Goal: Feedback & Contribution: Contribute content

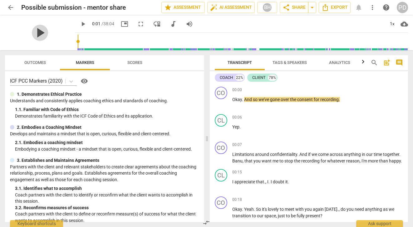
click at [36, 32] on span "play_arrow" at bounding box center [40, 33] width 16 height 16
click at [37, 31] on span "pause" at bounding box center [40, 33] width 16 height 16
click at [79, 23] on span "play_arrow" at bounding box center [82, 23] width 7 height 7
click at [79, 24] on span "play_arrow" at bounding box center [82, 23] width 7 height 7
type input "4"
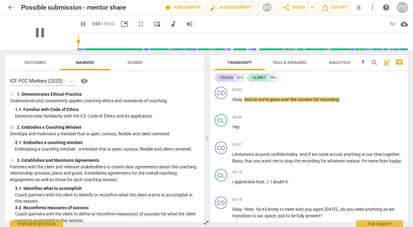
click at [36, 47] on div "pause" at bounding box center [40, 32] width 70 height 35
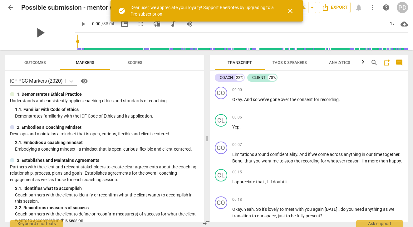
click at [36, 34] on span "play_arrow" at bounding box center [40, 33] width 16 height 16
click at [36, 32] on span "pause" at bounding box center [40, 33] width 16 height 16
click at [36, 32] on span "play_arrow" at bounding box center [40, 33] width 16 height 16
click at [36, 32] on span "pause" at bounding box center [40, 33] width 16 height 16
type input "16"
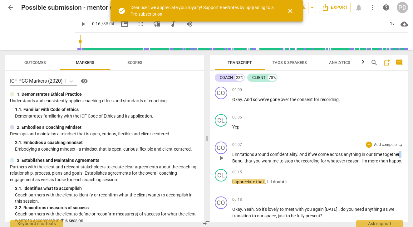
click at [399, 157] on span "." at bounding box center [399, 154] width 1 height 5
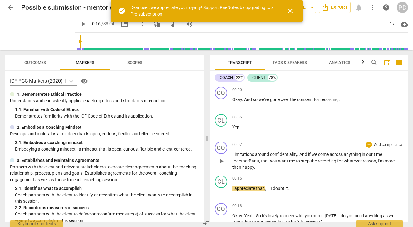
click at [336, 161] on span "recording" at bounding box center [327, 160] width 19 height 5
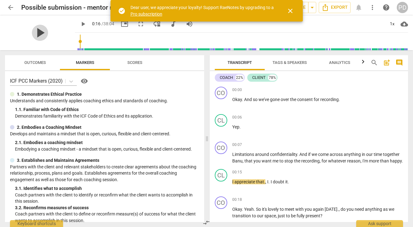
click at [36, 32] on span "play_arrow" at bounding box center [40, 33] width 16 height 16
click at [36, 32] on span "pause" at bounding box center [40, 33] width 16 height 16
type input "19"
drag, startPoint x: 269, startPoint y: 188, endPoint x: 263, endPoint y: 188, distance: 5.9
click at [263, 185] on p "I appreciate that . , I . I doubt it ." at bounding box center [317, 182] width 171 height 7
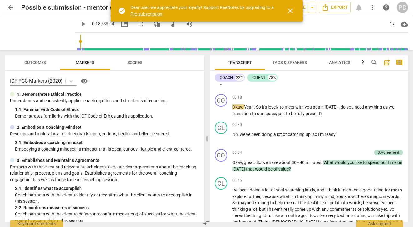
scroll to position [97, 0]
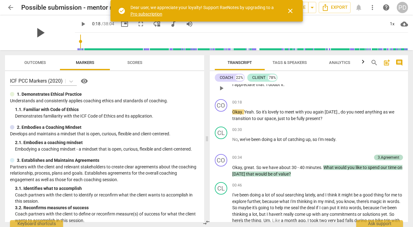
click at [35, 34] on span "play_arrow" at bounding box center [40, 33] width 16 height 16
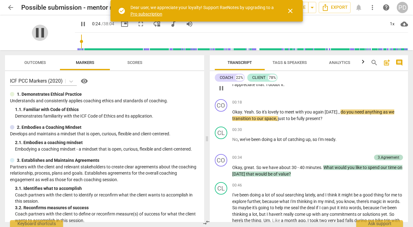
click at [35, 33] on span "pause" at bounding box center [40, 33] width 16 height 16
type input "25"
drag, startPoint x: 255, startPoint y: 118, endPoint x: 243, endPoint y: 118, distance: 11.6
click at [243, 118] on p "Okay . Yeah . So it's lovely to meet with you again today . , do you need anyth…" at bounding box center [317, 115] width 171 height 13
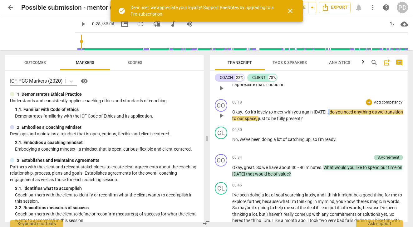
click at [325, 119] on p "Okay . So it's lovely to meet with you again today . , do you need anything as …" at bounding box center [317, 115] width 171 height 13
click at [36, 32] on span "play_arrow" at bounding box center [40, 33] width 16 height 16
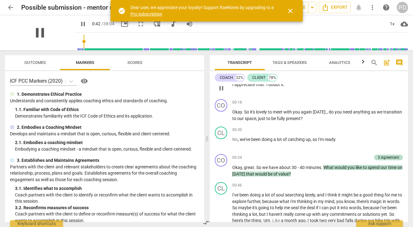
click at [36, 33] on span "pause" at bounding box center [40, 33] width 16 height 16
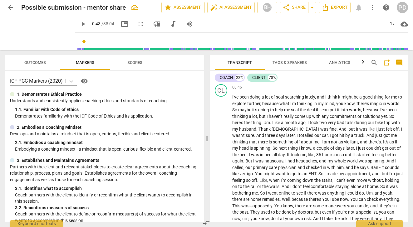
scroll to position [191, 0]
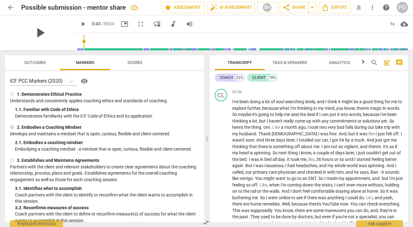
click at [36, 32] on span "play_arrow" at bounding box center [40, 33] width 16 height 16
click at [325, 104] on span "and" at bounding box center [321, 101] width 8 height 5
type input "60"
click at [316, 117] on span "deal" at bounding box center [311, 114] width 9 height 5
click at [39, 29] on span "pause" at bounding box center [40, 33] width 16 height 16
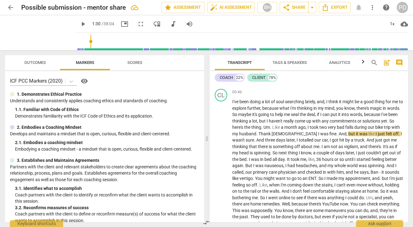
type input "90"
drag, startPoint x: 286, startPoint y: 133, endPoint x: 275, endPoint y: 134, distance: 10.9
drag, startPoint x: 287, startPoint y: 133, endPoint x: 278, endPoint y: 133, distance: 8.4
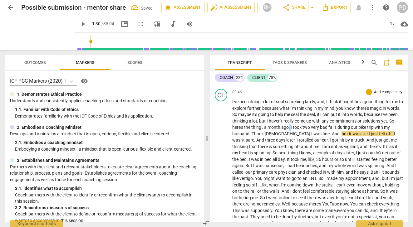
click at [290, 130] on span "," at bounding box center [290, 127] width 2 height 5
click at [368, 136] on span "I" at bounding box center [369, 133] width 2 height 5
click at [386, 136] on span "off" at bounding box center [389, 133] width 6 height 5
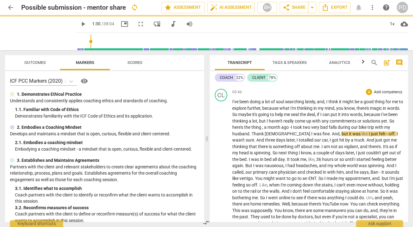
click at [389, 136] on span "off" at bounding box center [392, 133] width 6 height 5
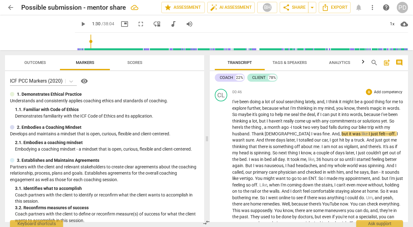
click at [394, 136] on span "." at bounding box center [395, 133] width 2 height 5
click at [36, 33] on span "play_arrow" at bounding box center [40, 33] width 16 height 16
drag, startPoint x: 371, startPoint y: 140, endPoint x: 366, endPoint y: 140, distance: 4.4
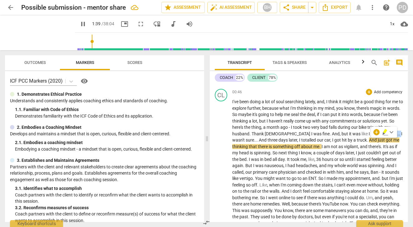
type input "100"
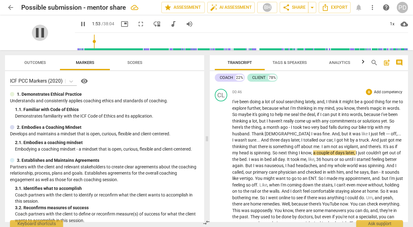
click at [33, 32] on span "pause" at bounding box center [40, 33] width 16 height 16
type input "114"
drag, startPoint x: 370, startPoint y: 141, endPoint x: 367, endPoint y: 141, distance: 3.4
drag, startPoint x: 397, startPoint y: 140, endPoint x: 392, endPoint y: 140, distance: 4.7
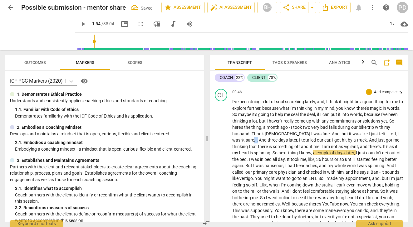
click at [383, 149] on span "It's" at bounding box center [386, 146] width 6 height 5
drag, startPoint x: 367, startPoint y: 153, endPoint x: 351, endPoint y: 152, distance: 15.6
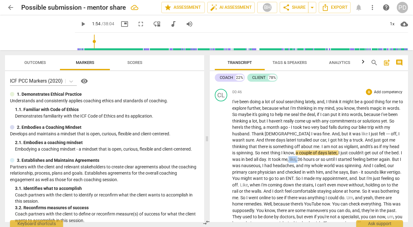
drag, startPoint x: 298, startPoint y: 166, endPoint x: 289, endPoint y: 166, distance: 9.0
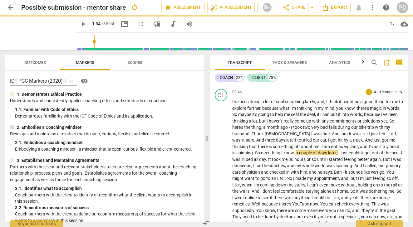
click at [317, 162] on span "so" at bounding box center [314, 159] width 6 height 5
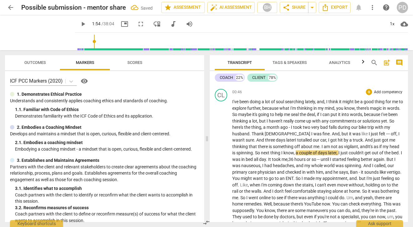
click at [386, 162] on span "." at bounding box center [385, 159] width 2 height 5
click at [350, 175] on span "Ban" at bounding box center [354, 172] width 9 height 5
click at [386, 175] on span "[MEDICAL_DATA]" at bounding box center [392, 172] width 13 height 5
drag, startPoint x: 249, startPoint y: 185, endPoint x: 245, endPoint y: 184, distance: 4.2
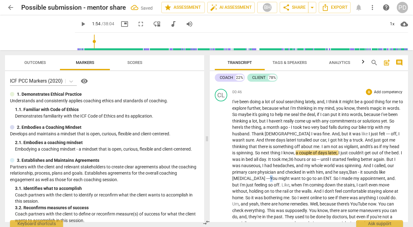
click at [270, 181] on span "You" at bounding box center [274, 178] width 8 height 5
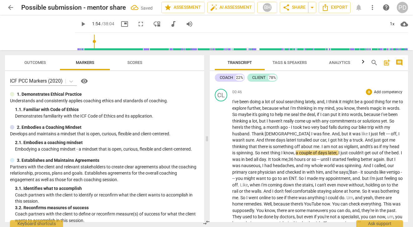
drag, startPoint x: 378, startPoint y: 185, endPoint x: 369, endPoint y: 185, distance: 9.1
click at [240, 187] on span "Like" at bounding box center [236, 184] width 8 height 5
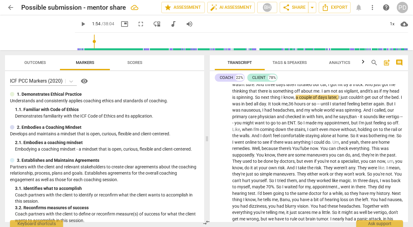
scroll to position [260, 0]
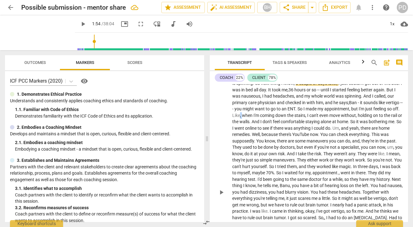
click at [268, 122] on p "I've been doing a lot of soul searching lately , and , I think it might be a go…" at bounding box center [317, 192] width 171 height 326
click at [383, 122] on p "I've been doing a lot of soul searching lately , and , I think it might be a go…" at bounding box center [317, 192] width 171 height 326
click at [387, 118] on span "rail" at bounding box center [390, 115] width 7 height 5
drag, startPoint x: 394, startPoint y: 134, endPoint x: 374, endPoint y: 133, distance: 19.7
click at [374, 133] on p "I've been doing a lot of soul searching lately , and , I think it might be a go…" at bounding box center [317, 192] width 171 height 326
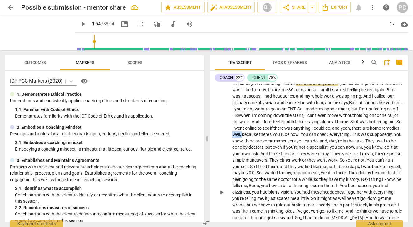
drag, startPoint x: 293, startPoint y: 141, endPoint x: 281, endPoint y: 139, distance: 12.3
click at [281, 139] on p "I've been doing a lot of soul searching lately , and , I think it might be a go…" at bounding box center [317, 192] width 171 height 326
click at [310, 137] on span "." at bounding box center [309, 134] width 2 height 5
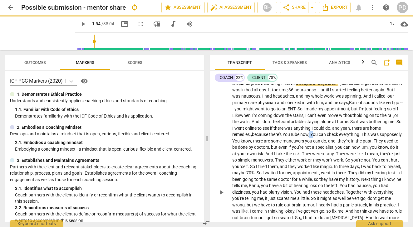
click at [343, 140] on p "I've been doing a lot of soul searching lately , and , I think it might be a go…" at bounding box center [317, 192] width 171 height 326
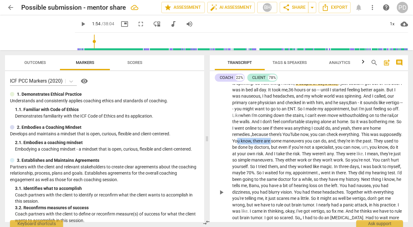
drag, startPoint x: 314, startPoint y: 147, endPoint x: 280, endPoint y: 145, distance: 33.4
click at [280, 145] on p "I've been doing a lot of soul searching lately , and , I think it might be a go…" at bounding box center [317, 192] width 171 height 326
click at [240, 143] on span "You" at bounding box center [236, 140] width 8 height 5
drag, startPoint x: 295, startPoint y: 147, endPoint x: 272, endPoint y: 147, distance: 23.1
click at [272, 147] on p "I've been doing a lot of soul searching lately , and , I think it might be a go…" at bounding box center [317, 192] width 171 height 326
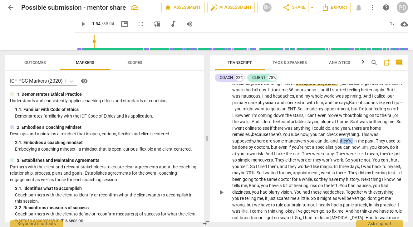
drag, startPoint x: 373, startPoint y: 147, endPoint x: 360, endPoint y: 146, distance: 13.1
click at [360, 146] on p "I've been doing a lot of soul searching lately , and , I think it might be a go…" at bounding box center [317, 192] width 171 height 326
click at [353, 143] on span "they're" at bounding box center [346, 140] width 14 height 5
drag, startPoint x: 373, startPoint y: 147, endPoint x: 365, endPoint y: 147, distance: 8.1
click at [353, 143] on span "they're" at bounding box center [346, 140] width 14 height 5
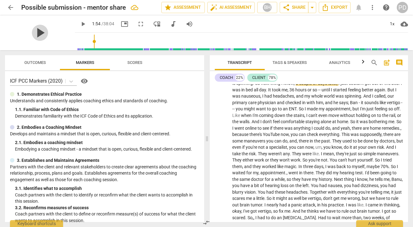
click at [37, 32] on span "play_arrow" at bounding box center [40, 33] width 16 height 16
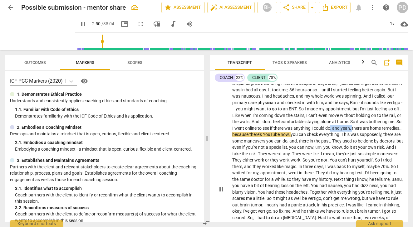
drag, startPoint x: 386, startPoint y: 134, endPoint x: 365, endPoint y: 135, distance: 21.2
click at [365, 135] on p "I've been doing a lot of soul searching lately , and , I think it might be a go…" at bounding box center [317, 189] width 171 height 320
type input "172"
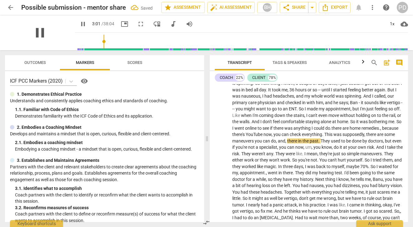
click at [36, 33] on span "pause" at bounding box center [40, 33] width 16 height 16
type input "182"
click at [332, 131] on span "." at bounding box center [331, 128] width 2 height 5
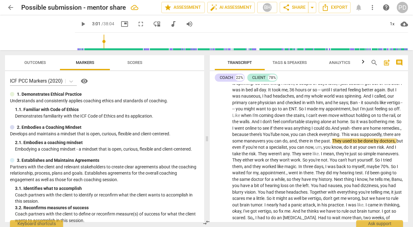
click at [94, 47] on input "range" at bounding box center [242, 42] width 330 height 20
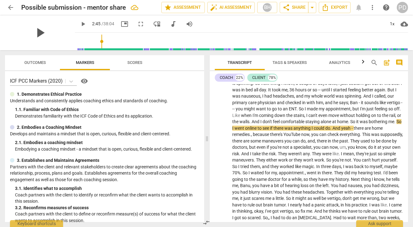
click at [36, 33] on span "play_arrow" at bounding box center [40, 33] width 16 height 16
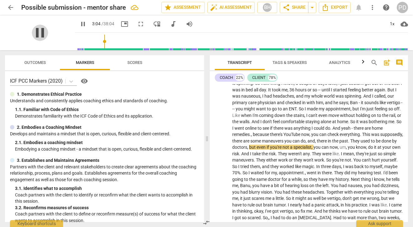
click at [35, 31] on span "pause" at bounding box center [40, 33] width 16 height 16
type input "185"
drag, startPoint x: 351, startPoint y: 148, endPoint x: 339, endPoint y: 148, distance: 11.9
click at [339, 148] on p "I've been doing a lot of soul searching lately , and , I think it might be a go…" at bounding box center [317, 189] width 171 height 320
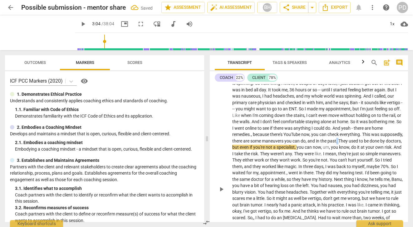
click at [361, 147] on p "I've been doing a lot of soul searching lately , and , I think it might be a go…" at bounding box center [317, 189] width 171 height 320
click at [346, 143] on span "They" at bounding box center [341, 140] width 10 height 5
drag, startPoint x: 385, startPoint y: 154, endPoint x: 355, endPoint y: 153, distance: 29.9
click at [355, 153] on p "I've been doing a lot of soul searching lately , and , I think it might be a go…" at bounding box center [317, 189] width 171 height 320
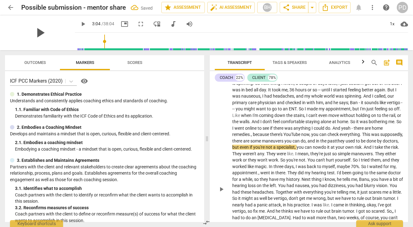
click at [36, 32] on span "play_arrow" at bounding box center [40, 33] width 16 height 16
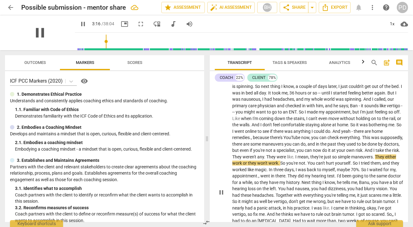
click at [34, 31] on span "pause" at bounding box center [40, 33] width 16 height 16
type input "197"
drag, startPoint x: 333, startPoint y: 163, endPoint x: 323, endPoint y: 163, distance: 9.7
click at [323, 163] on p "I've been doing a lot of soul searching lately , and , I think it might be a go…" at bounding box center [317, 192] width 171 height 320
drag, startPoint x: 352, startPoint y: 163, endPoint x: 327, endPoint y: 164, distance: 25.3
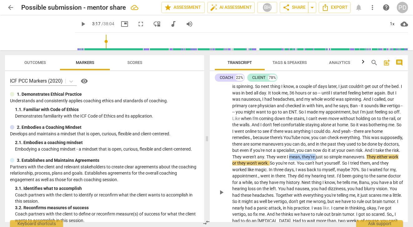
click at [327, 164] on p "I've been doing a lot of soul searching lately , and , I think it might be a go…" at bounding box center [317, 192] width 171 height 320
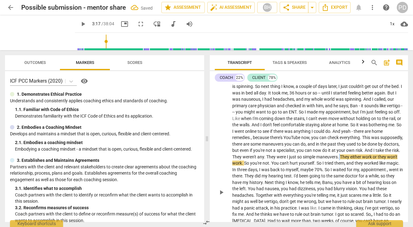
click at [376, 163] on p "I've been doing a lot of soul searching lately , and , I think it might be a go…" at bounding box center [317, 192] width 171 height 320
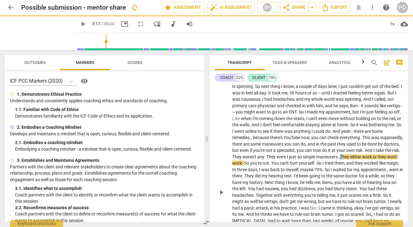
click at [350, 159] on span "They" at bounding box center [345, 156] width 10 height 5
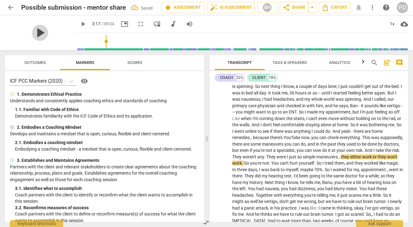
click at [38, 34] on span "play_arrow" at bounding box center [40, 33] width 16 height 16
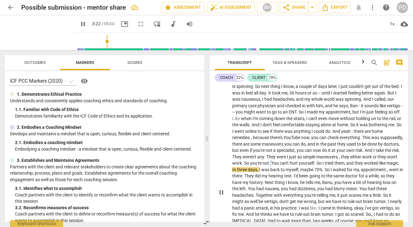
click at [305, 169] on p "I've been doing a lot of soul searching lately , and , I think it might be a go…" at bounding box center [317, 192] width 171 height 320
click at [36, 30] on span "pause" at bounding box center [40, 33] width 16 height 16
type input "205"
click at [271, 166] on span "." at bounding box center [270, 163] width 2 height 5
drag, startPoint x: 310, startPoint y: 170, endPoint x: 305, endPoint y: 169, distance: 4.7
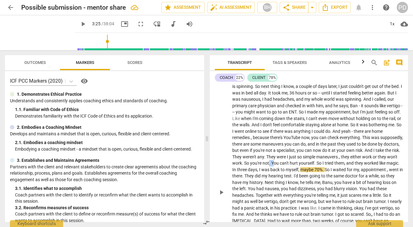
click at [305, 169] on p "I've been doing a lot of soul searching lately , and , I think it might be a go…" at bounding box center [317, 192] width 171 height 320
click at [34, 34] on span "play_arrow" at bounding box center [40, 33] width 16 height 16
click at [238, 182] on p "I've been doing a lot of soul searching lately , and , I think it might be a go…" at bounding box center [317, 192] width 171 height 320
type input "213"
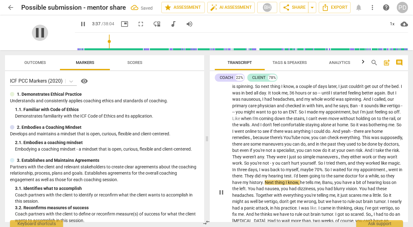
click at [34, 31] on span "pause" at bounding box center [40, 33] width 16 height 16
type input "218"
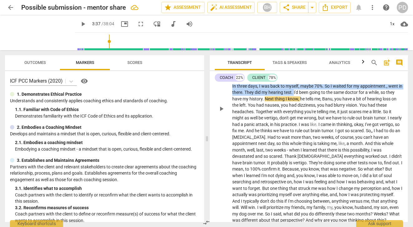
scroll to position [336, 0]
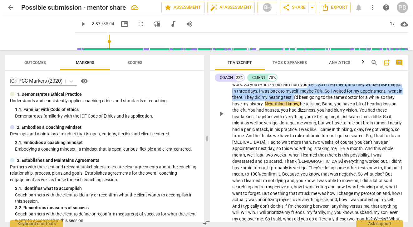
drag, startPoint x: 343, startPoint y: 87, endPoint x: 343, endPoint y: 92, distance: 5.6
click at [343, 92] on p "I've been doing a lot of soul searching lately , and , I think it might be a go…" at bounding box center [317, 114] width 171 height 320
click at [343, 93] on div "+ keyboard_arrow_down" at bounding box center [356, 95] width 26 height 11
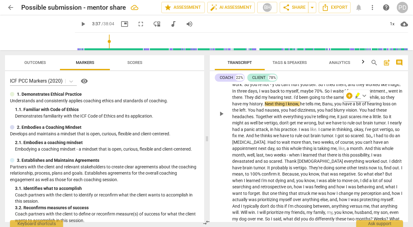
click at [294, 100] on span "." at bounding box center [292, 97] width 2 height 5
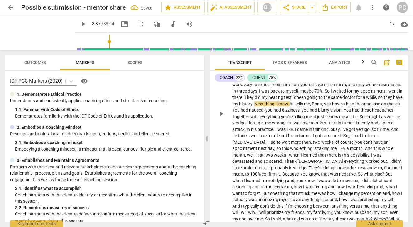
drag, startPoint x: 349, startPoint y: 103, endPoint x: 343, endPoint y: 103, distance: 6.2
click at [343, 103] on p "I've been doing a lot of soul searching lately , and , I think it might be a go…" at bounding box center [317, 114] width 171 height 320
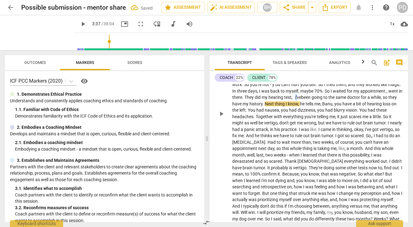
click at [301, 100] on span "test, i've" at bounding box center [292, 97] width 17 height 5
click at [266, 111] on p "I've been doing a lot of soul searching lately , and , I think it might be a go…" at bounding box center [317, 114] width 171 height 320
click at [36, 35] on span "play_arrow" at bounding box center [40, 33] width 16 height 16
click at [248, 113] on span "." at bounding box center [246, 110] width 2 height 5
type input "226"
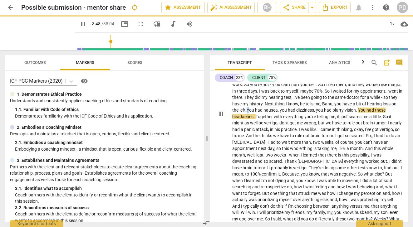
drag, startPoint x: 306, startPoint y: 116, endPoint x: 302, endPoint y: 116, distance: 4.1
click at [302, 116] on p "I've been doing a lot of soul searching lately , and , I think it might be a go…" at bounding box center [317, 114] width 171 height 320
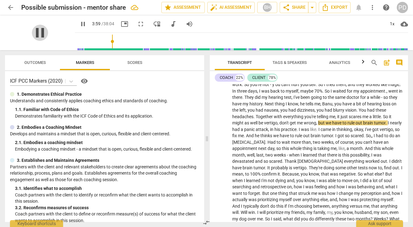
click at [35, 33] on span "pause" at bounding box center [40, 33] width 16 height 16
type input "240"
click at [322, 106] on span "," at bounding box center [321, 103] width 2 height 5
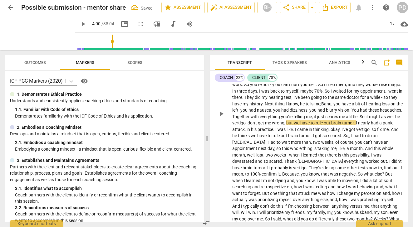
click at [321, 106] on span "me;" at bounding box center [317, 103] width 7 height 5
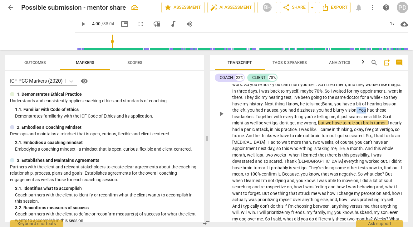
drag, startPoint x: 253, startPoint y: 123, endPoint x: 243, endPoint y: 123, distance: 10.3
click at [243, 123] on p "I've been doing a lot of soul searching lately , and , I think it might be a go…" at bounding box center [317, 114] width 171 height 320
click at [255, 119] on span "." at bounding box center [254, 116] width 2 height 5
click at [275, 119] on span "Together" at bounding box center [266, 116] width 17 height 5
click at [265, 129] on p "I've been doing a lot of soul searching lately , and , I think it might be a go…" at bounding box center [317, 114] width 171 height 320
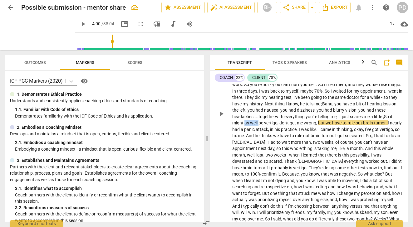
drag, startPoint x: 304, startPoint y: 130, endPoint x: 290, endPoint y: 130, distance: 14.0
click at [290, 130] on p "I've been doing a lot of soul searching lately , and , I think it might be a go…" at bounding box center [317, 114] width 171 height 320
click at [384, 119] on span "So" at bounding box center [387, 116] width 6 height 5
click at [304, 125] on span "," at bounding box center [303, 122] width 2 height 5
click at [376, 125] on span "I" at bounding box center [377, 122] width 2 height 5
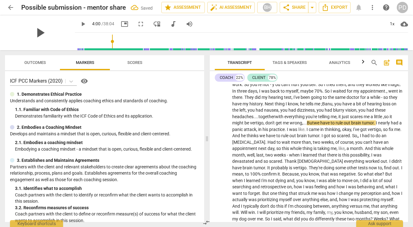
click at [36, 32] on span "play_arrow" at bounding box center [40, 33] width 16 height 16
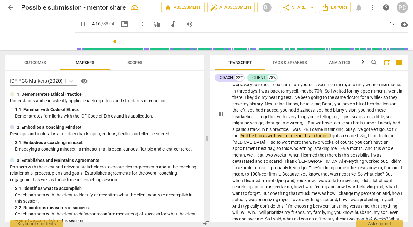
click at [308, 136] on p "I've been doing a lot of soul searching lately , and , I think it might be a go…" at bounding box center [317, 114] width 171 height 320
click at [261, 132] on span "," at bounding box center [261, 129] width 2 height 5
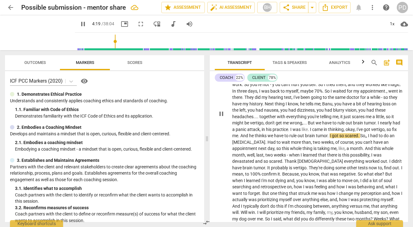
click at [290, 132] on span "." at bounding box center [289, 129] width 2 height 5
click at [36, 35] on span "pause" at bounding box center [40, 33] width 16 height 16
type input "262"
click at [290, 132] on span "." at bounding box center [289, 129] width 2 height 5
drag, startPoint x: 373, startPoint y: 136, endPoint x: 354, endPoint y: 136, distance: 19.3
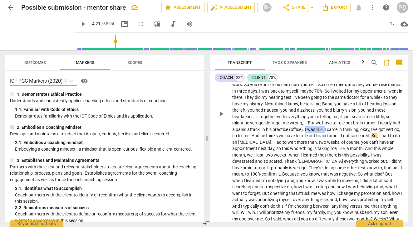
click at [354, 136] on p "I've been doing a lot of soul searching lately , and , I think it might be a go…" at bounding box center [317, 114] width 171 height 320
click at [321, 138] on span "." at bounding box center [320, 135] width 2 height 5
click at [322, 138] on span "tumor?" at bounding box center [315, 135] width 14 height 5
click at [324, 138] on span "." at bounding box center [323, 135] width 1 height 5
click at [356, 138] on span "." at bounding box center [357, 135] width 2 height 5
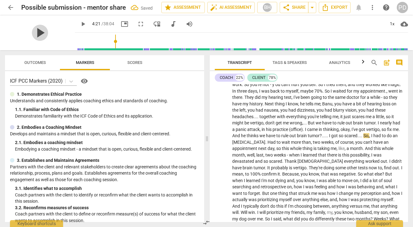
click at [35, 34] on span "play_arrow" at bounding box center [40, 33] width 16 height 16
click at [256, 149] on p "I've been doing a lot of soul searching lately , and , I think it might be a go…" at bounding box center [317, 114] width 171 height 320
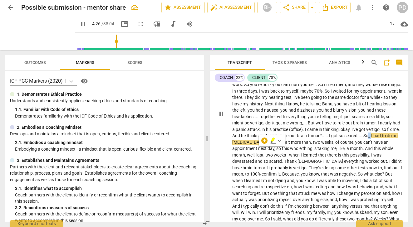
type input "267"
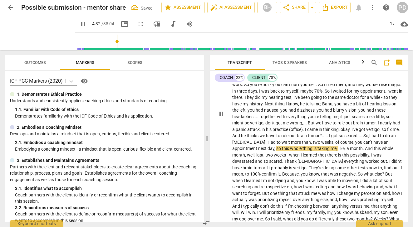
drag, startPoint x: 303, startPoint y: 149, endPoint x: 293, endPoint y: 149, distance: 10.3
click at [293, 149] on p "I've been doing a lot of soul searching lately , and , I think it might be a go…" at bounding box center [317, 114] width 171 height 320
click at [276, 145] on span "Had" at bounding box center [271, 142] width 9 height 5
drag, startPoint x: 303, startPoint y: 149, endPoint x: 294, endPoint y: 148, distance: 9.7
click at [294, 148] on p "I've been doing a lot of soul searching lately , and , I think it might be a go…" at bounding box center [317, 114] width 171 height 320
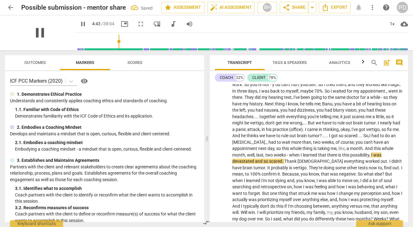
click at [36, 38] on span "pause" at bounding box center [40, 33] width 16 height 16
type input "284"
click at [338, 149] on p "I've been doing a lot of soul searching lately , and , I think it might be a go…" at bounding box center [317, 114] width 171 height 320
drag, startPoint x: 363, startPoint y: 155, endPoint x: 355, endPoint y: 154, distance: 8.1
click at [355, 154] on p "I've been doing a lot of soul searching lately , and , I think it might be a go…" at bounding box center [317, 114] width 171 height 320
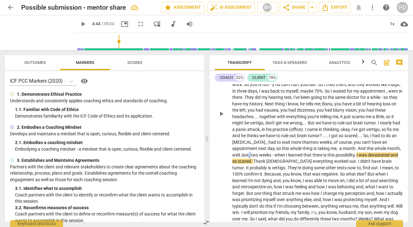
click at [275, 162] on p "I've been doing a lot of soul searching lately , and , I think it might be a go…" at bounding box center [317, 114] width 171 height 320
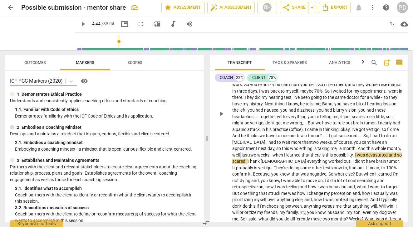
click at [241, 158] on span "," at bounding box center [241, 155] width 2 height 5
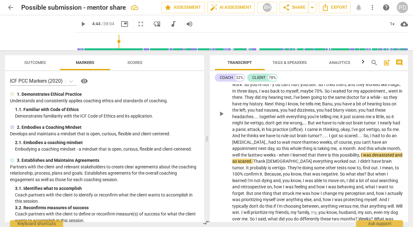
click at [266, 164] on span "Thank" at bounding box center [259, 161] width 13 height 5
click at [34, 31] on span "play_arrow" at bounding box center [40, 33] width 16 height 16
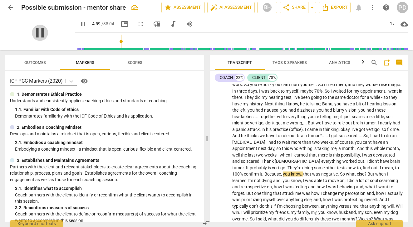
click at [36, 32] on span "pause" at bounding box center [40, 33] width 16 height 16
type input "300"
drag, startPoint x: 394, startPoint y: 175, endPoint x: 378, endPoint y: 173, distance: 15.7
click at [378, 173] on p "I've been doing a lot of soul searching lately , and , I think it might be a go…" at bounding box center [317, 114] width 171 height 320
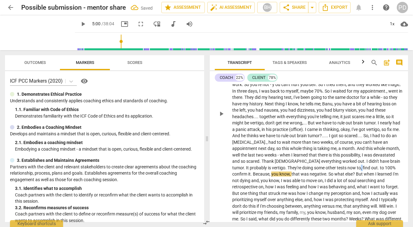
click at [361, 170] on span "," at bounding box center [362, 167] width 2 height 5
click at [377, 174] on p "I've been doing a lot of soul searching lately , and , I think it might be a go…" at bounding box center [317, 114] width 171 height 320
click at [250, 180] on p "I've been doing a lot of soul searching lately , and , I think it might be a go…" at bounding box center [317, 114] width 171 height 320
click at [254, 177] on span "Because" at bounding box center [260, 174] width 17 height 5
drag, startPoint x: 293, startPoint y: 181, endPoint x: 271, endPoint y: 182, distance: 21.2
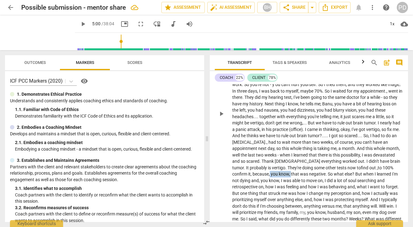
click at [271, 182] on p "I've been doing a lot of soul searching lately , and , I think it might be a go…" at bounding box center [317, 114] width 171 height 320
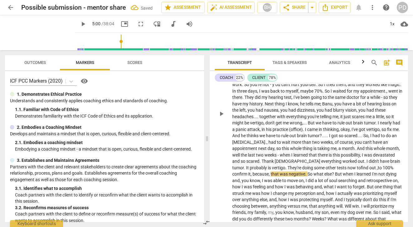
click at [272, 177] on span "that" at bounding box center [274, 174] width 9 height 5
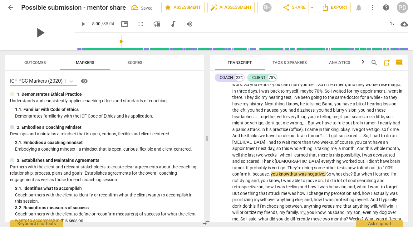
click at [39, 32] on span "play_arrow" at bounding box center [40, 33] width 16 height 16
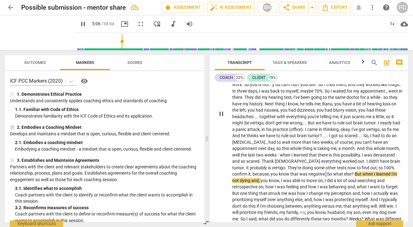
click at [324, 181] on p "I've been doing a lot of soul searching lately , and , I think it might be a go…" at bounding box center [317, 114] width 171 height 320
type input "308"
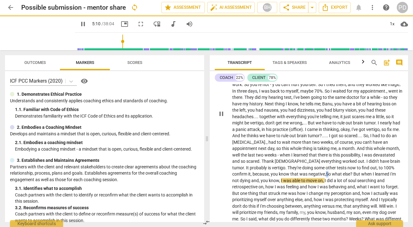
click at [327, 177] on span "So" at bounding box center [329, 174] width 6 height 5
click at [353, 177] on span "?" at bounding box center [351, 174] width 3 height 5
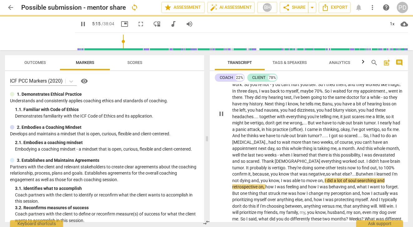
click at [365, 177] on span "when" at bounding box center [368, 174] width 12 height 5
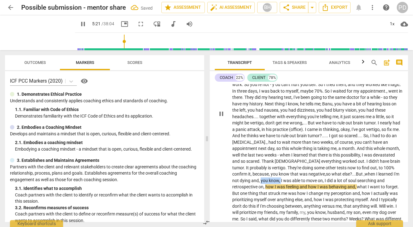
drag, startPoint x: 287, startPoint y: 188, endPoint x: 267, endPoint y: 188, distance: 20.0
click at [267, 188] on p "I've been doing a lot of soul searching lately , and , I think it might be a go…" at bounding box center [317, 114] width 171 height 320
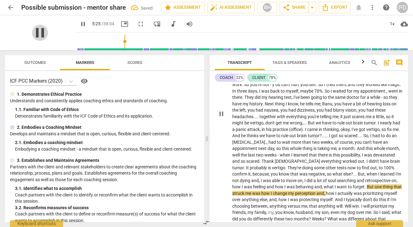
click at [34, 33] on span "pause" at bounding box center [40, 33] width 16 height 16
type input "325"
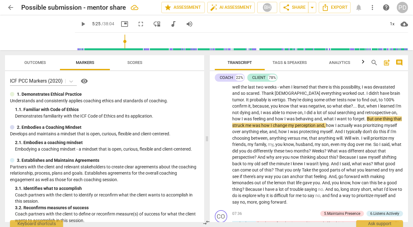
scroll to position [408, 0]
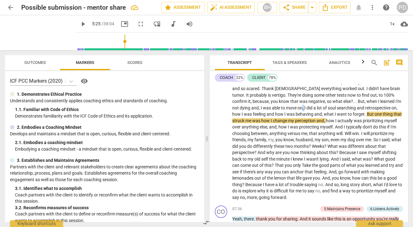
click at [304, 110] on span "," at bounding box center [303, 107] width 2 height 5
click at [396, 110] on span "," at bounding box center [396, 107] width 1 height 5
click at [348, 117] on span "want" at bounding box center [342, 114] width 11 height 5
click at [384, 117] on span "But" at bounding box center [380, 114] width 8 height 5
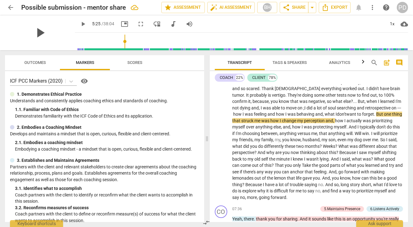
click at [36, 30] on span "play_arrow" at bounding box center [40, 33] width 16 height 16
click at [261, 123] on span "me" at bounding box center [257, 120] width 7 height 5
type input "331"
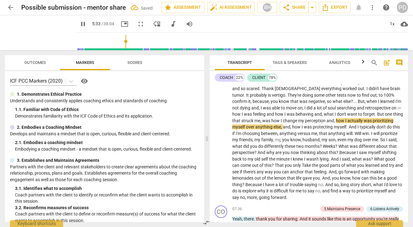
click at [326, 123] on span "perception" at bounding box center [316, 120] width 22 height 5
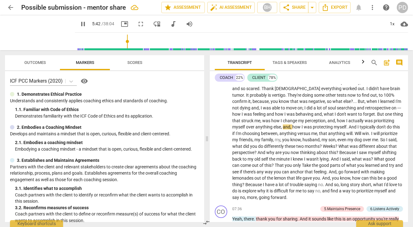
click at [283, 129] on span "," at bounding box center [282, 126] width 2 height 5
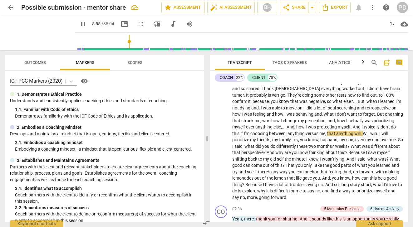
click at [240, 136] on span "this" at bounding box center [236, 133] width 8 height 5
click at [35, 32] on span "pause" at bounding box center [40, 33] width 16 height 16
type input "360"
click at [395, 139] on p "I've been doing a lot of soul searching lately , and , I think it might be a go…" at bounding box center [317, 41] width 171 height 320
click at [363, 136] on span "Will" at bounding box center [366, 133] width 7 height 5
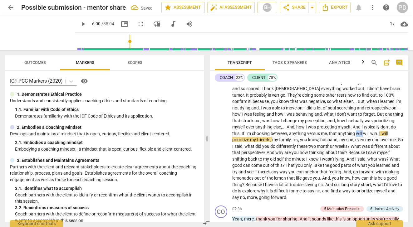
drag, startPoint x: 239, startPoint y: 146, endPoint x: 229, endPoint y: 147, distance: 9.7
click at [229, 147] on div "CL play_arrow pause 00:46 + Add competency keyboard_arrow_right I've been doing…" at bounding box center [309, 36] width 198 height 334
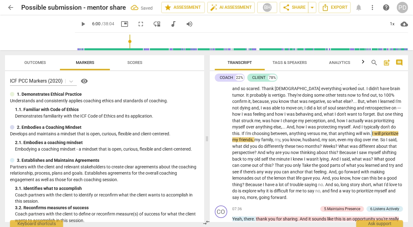
click at [240, 146] on p "I've been doing a lot of soul searching lately , and , I think it might be a go…" at bounding box center [317, 41] width 171 height 320
click at [282, 142] on span "," at bounding box center [281, 139] width 2 height 5
drag, startPoint x: 342, startPoint y: 146, endPoint x: 320, endPoint y: 147, distance: 22.5
click at [320, 147] on p "I've been doing a lot of soul searching lately , and , I think it might be a go…" at bounding box center [317, 41] width 171 height 320
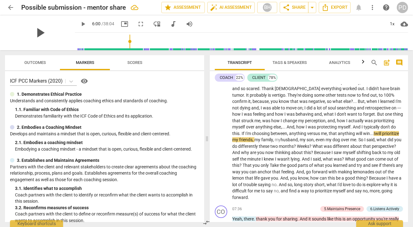
click at [36, 35] on span "play_arrow" at bounding box center [40, 33] width 16 height 16
click at [37, 29] on span "pause" at bounding box center [40, 33] width 16 height 16
type input "373"
click at [342, 142] on span "dog" at bounding box center [337, 139] width 8 height 5
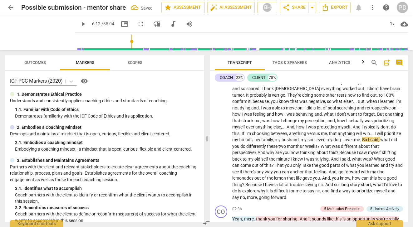
click at [360, 142] on span "." at bounding box center [361, 139] width 2 height 5
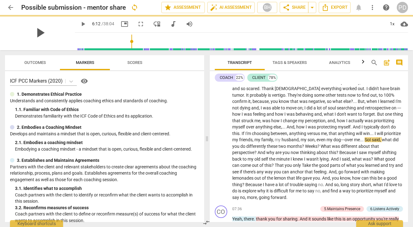
click at [36, 32] on span "play_arrow" at bounding box center [40, 33] width 16 height 16
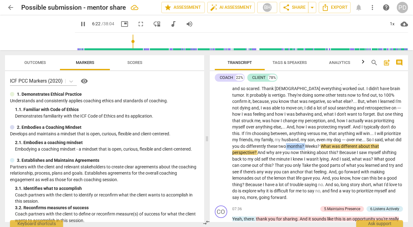
drag, startPoint x: 351, startPoint y: 152, endPoint x: 332, endPoint y: 152, distance: 18.7
click at [332, 152] on p "I've been doing a lot of soul searching lately , and , I think it might be a go…" at bounding box center [317, 41] width 171 height 320
type input "384"
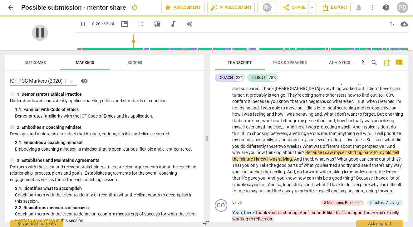
click at [37, 36] on span "pause" at bounding box center [40, 33] width 16 height 16
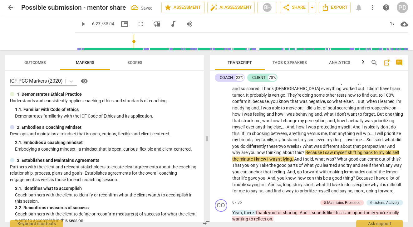
type input "387"
click at [299, 149] on span "Weeks" at bounding box center [293, 146] width 12 height 5
click at [305, 155] on span "?" at bounding box center [303, 152] width 3 height 5
click at [35, 33] on span "play_arrow" at bounding box center [40, 33] width 16 height 16
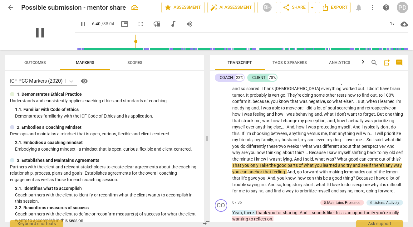
click at [35, 32] on span "pause" at bounding box center [40, 33] width 16 height 16
type input "401"
click at [292, 162] on span "lying" at bounding box center [287, 159] width 9 height 5
drag, startPoint x: 392, startPoint y: 164, endPoint x: 371, endPoint y: 165, distance: 21.2
click at [371, 165] on p "I've been doing a lot of soul searching lately , and , I think it might be a go…" at bounding box center [317, 37] width 171 height 313
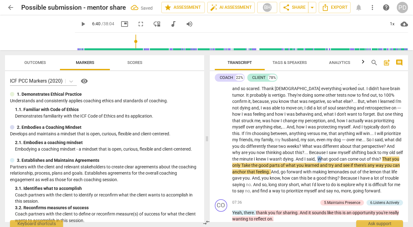
click at [328, 162] on span "What" at bounding box center [322, 159] width 11 height 5
click at [34, 32] on span "play_arrow" at bounding box center [40, 33] width 16 height 16
click at [38, 35] on span "pause" at bounding box center [40, 33] width 16 height 16
type input "409"
click at [251, 168] on span "Take" at bounding box center [246, 165] width 10 height 5
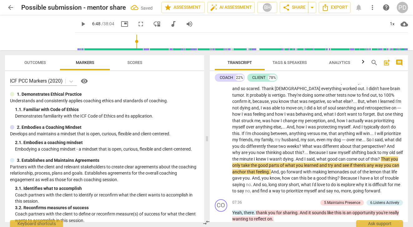
click at [319, 168] on span "learned" at bounding box center [311, 165] width 15 height 5
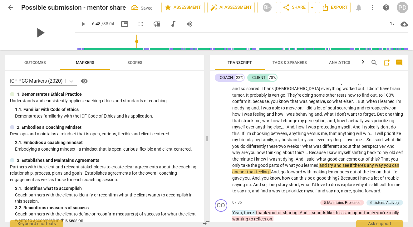
click at [35, 34] on span "play_arrow" at bounding box center [40, 33] width 16 height 16
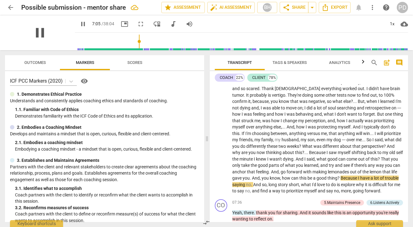
click at [37, 32] on span "pause" at bounding box center [40, 33] width 16 height 16
type input "426"
drag, startPoint x: 352, startPoint y: 185, endPoint x: 332, endPoint y: 184, distance: 19.4
click at [332, 184] on p "I've been doing a lot of soul searching lately , and , I think it might be a go…" at bounding box center [317, 37] width 171 height 313
click at [35, 35] on span "play_arrow" at bounding box center [40, 33] width 16 height 16
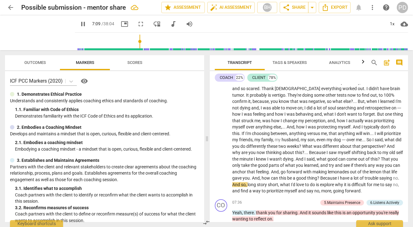
click at [393, 181] on span "no" at bounding box center [395, 178] width 5 height 5
type input "431"
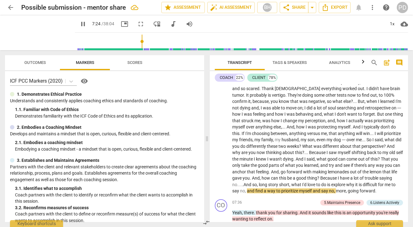
click at [327, 187] on span "is" at bounding box center [329, 184] width 4 height 5
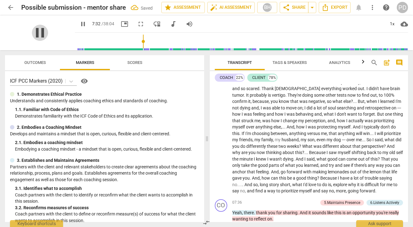
click at [33, 34] on span "pause" at bounding box center [40, 33] width 16 height 16
type input "453"
click at [247, 193] on span "," at bounding box center [246, 190] width 2 height 5
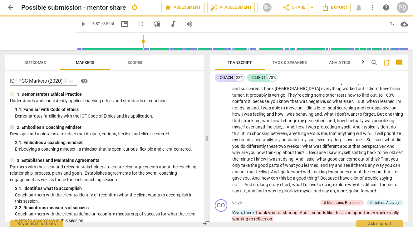
click at [246, 193] on span "no"" at bounding box center [243, 190] width 6 height 5
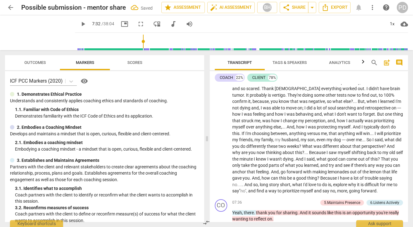
click at [237, 187] on span "no" at bounding box center [234, 184] width 5 height 5
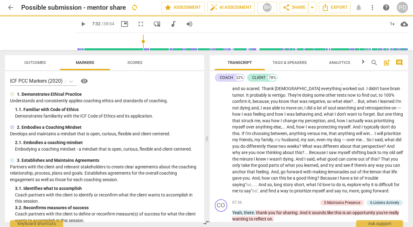
click at [252, 187] on span "." at bounding box center [251, 184] width 1 height 5
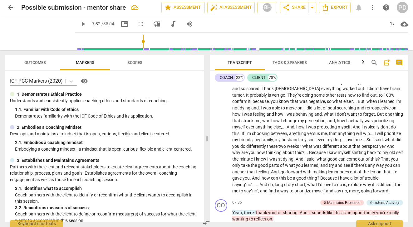
click at [347, 193] on span "," at bounding box center [348, 190] width 2 height 5
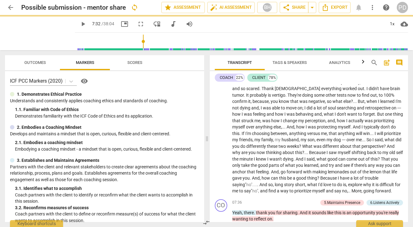
click at [347, 193] on span ",.." at bounding box center [349, 190] width 4 height 5
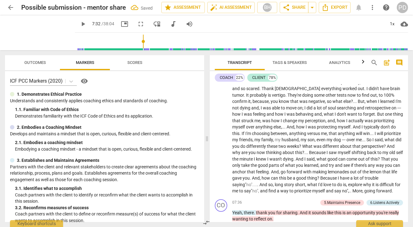
click at [342, 193] on span "no"" at bounding box center [345, 190] width 6 height 5
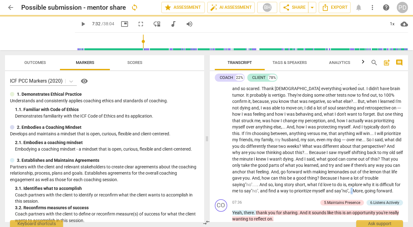
click at [250, 194] on p "I've been doing a lot of soul searching lately , and , I think it might be a go…" at bounding box center [317, 37] width 171 height 313
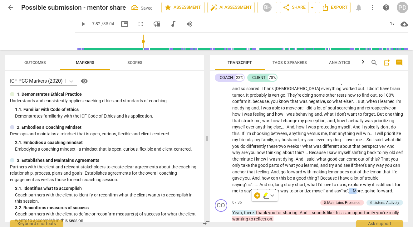
drag, startPoint x: 255, startPoint y: 203, endPoint x: 248, endPoint y: 203, distance: 7.5
click at [248, 194] on p "I've been doing a lot of soul searching lately , and , I think it might be a go…" at bounding box center [317, 37] width 171 height 313
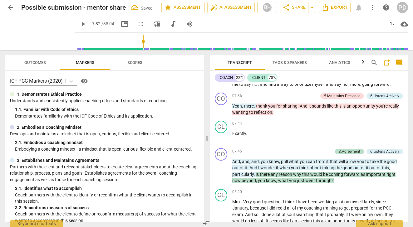
scroll to position [520, 0]
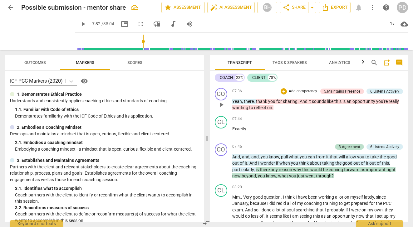
click at [257, 104] on span "thank" at bounding box center [262, 101] width 12 height 5
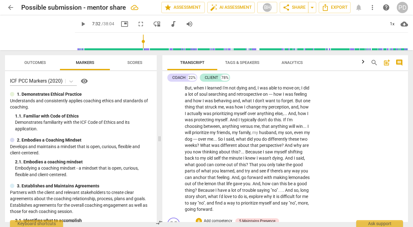
scroll to position [667, 0]
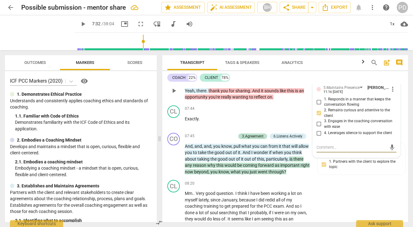
click at [209, 91] on span "thank" at bounding box center [214, 90] width 12 height 5
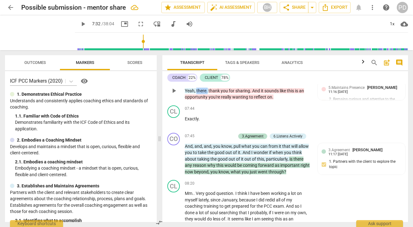
drag, startPoint x: 207, startPoint y: 90, endPoint x: 196, endPoint y: 91, distance: 10.9
click at [196, 91] on p "Yeah , there . thank you for sharing . And it sounds like this is an opportunit…" at bounding box center [248, 94] width 126 height 13
click at [36, 32] on span "play_arrow" at bounding box center [40, 33] width 16 height 16
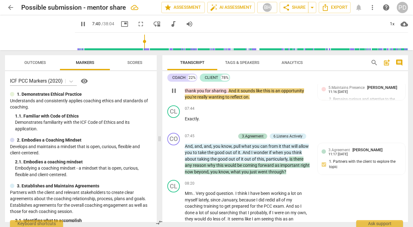
click at [185, 91] on span "thank" at bounding box center [191, 90] width 12 height 5
type input "461"
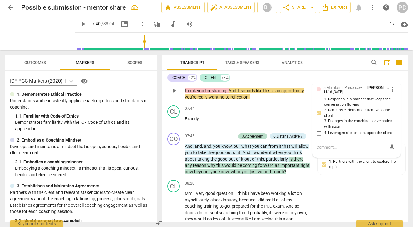
type textarea "Y"
type textarea "Ye"
type textarea "Yea"
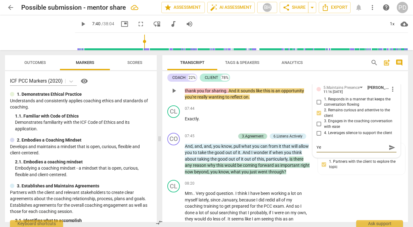
type textarea "Yea"
type textarea "Yeah"
type textarea "Yea"
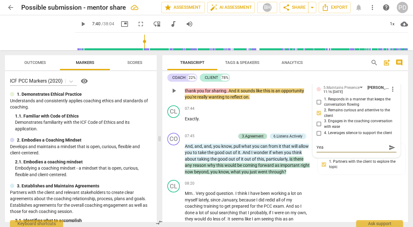
type textarea "Ye"
type textarea "Y"
click at [187, 91] on span "thank" at bounding box center [191, 90] width 12 height 5
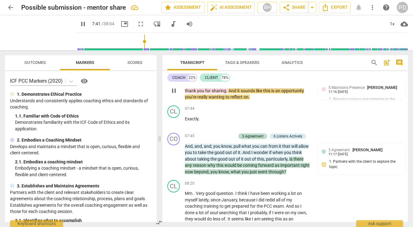
click at [186, 90] on span "thank" at bounding box center [191, 90] width 12 height 5
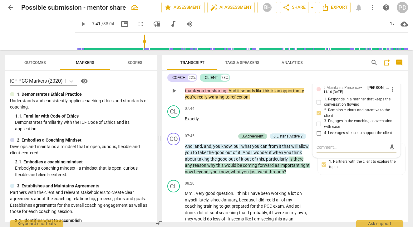
click at [186, 90] on span "thank" at bounding box center [191, 90] width 12 height 5
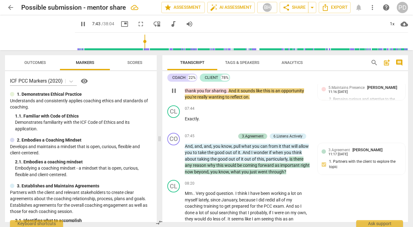
type input "463"
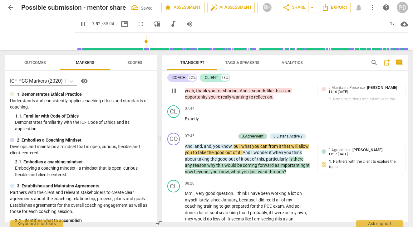
click at [79, 22] on span "pause" at bounding box center [82, 23] width 7 height 7
click at [138, 47] on input "range" at bounding box center [242, 42] width 330 height 20
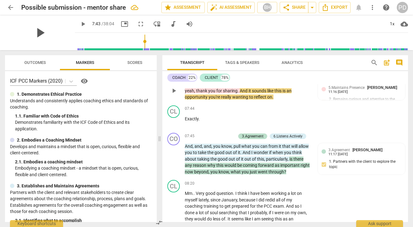
click at [36, 33] on span "play_arrow" at bounding box center [40, 33] width 16 height 16
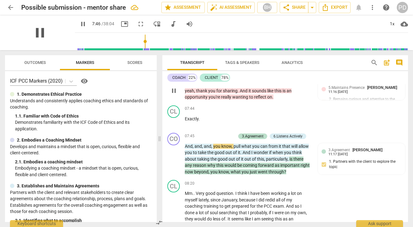
click at [32, 32] on span "pause" at bounding box center [40, 33] width 16 height 16
click at [135, 43] on input "range" at bounding box center [242, 42] width 330 height 20
click at [37, 36] on span "play_arrow" at bounding box center [40, 33] width 16 height 16
click at [38, 30] on span "pause" at bounding box center [40, 33] width 16 height 16
type input "464"
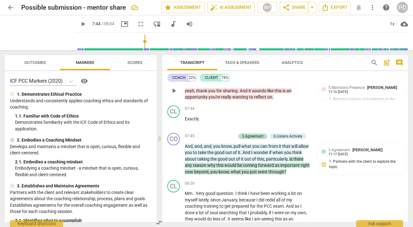
click at [237, 91] on span "." at bounding box center [238, 90] width 2 height 5
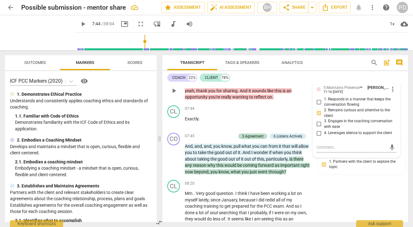
click at [237, 91] on span "." at bounding box center [238, 90] width 2 height 5
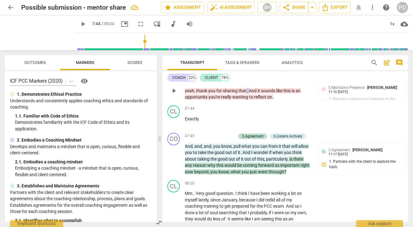
click at [245, 91] on p "yeah , thank you for sharing that . And it sounds like this is an opportunity y…" at bounding box center [248, 94] width 126 height 13
click at [248, 91] on span "And" at bounding box center [251, 90] width 9 height 5
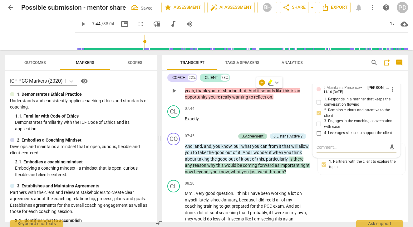
type textarea "a"
click at [246, 90] on span "," at bounding box center [247, 90] width 2 height 5
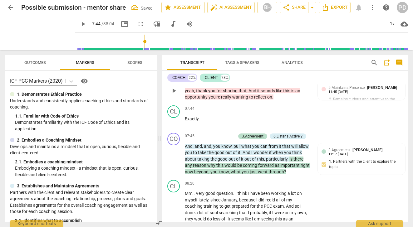
click at [250, 91] on span "And" at bounding box center [252, 90] width 9 height 5
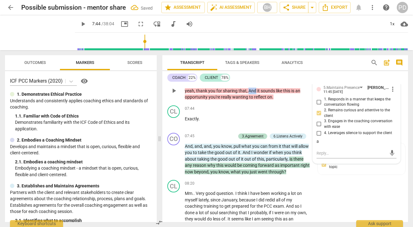
click at [250, 91] on span "And" at bounding box center [252, 90] width 9 height 5
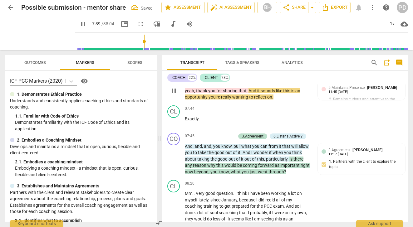
click at [250, 91] on span "And" at bounding box center [252, 90] width 9 height 5
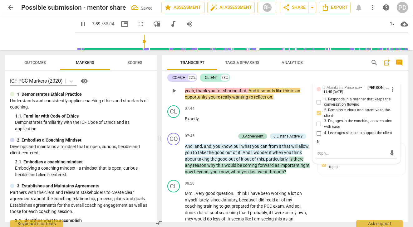
type input "460"
click at [233, 147] on span "pull" at bounding box center [237, 146] width 8 height 5
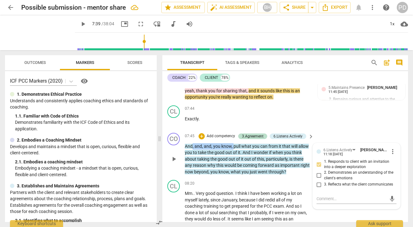
drag, startPoint x: 233, startPoint y: 147, endPoint x: 192, endPoint y: 147, distance: 40.2
click at [192, 147] on p "And , and , and , you know , pull what you can from it that will allow you to t…" at bounding box center [248, 159] width 126 height 32
click at [241, 147] on span "it" at bounding box center [239, 146] width 3 height 5
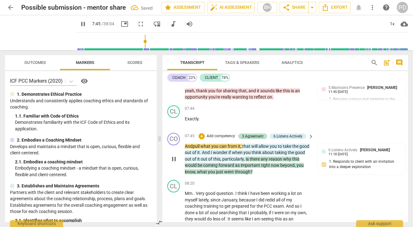
click at [241, 147] on span "it," at bounding box center [240, 146] width 4 height 5
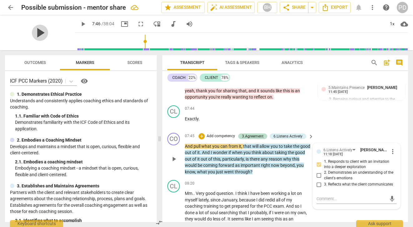
click at [36, 34] on span "play_arrow" at bounding box center [40, 33] width 16 height 16
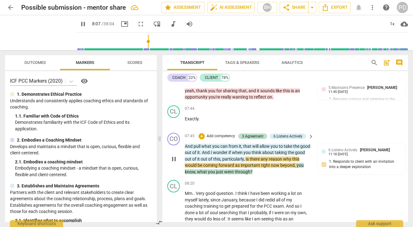
click at [208, 160] on span "out" at bounding box center [204, 159] width 7 height 5
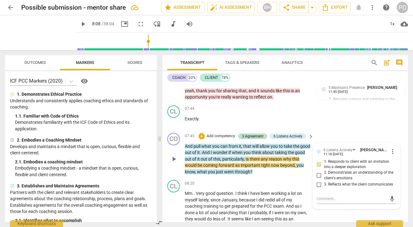
click at [208, 160] on span "out" at bounding box center [204, 159] width 7 height 5
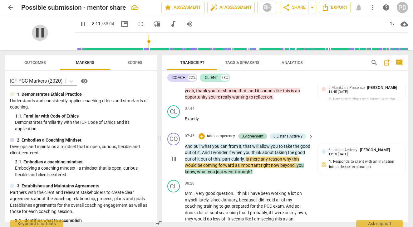
click at [39, 33] on span "pause" at bounding box center [40, 33] width 16 height 16
type input "491"
click at [201, 159] on span "it" at bounding box center [198, 159] width 3 height 5
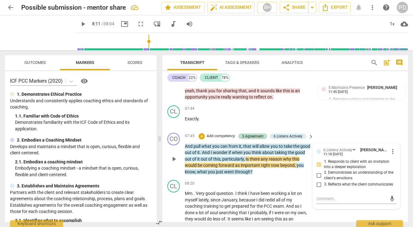
click at [201, 159] on span "it" at bounding box center [198, 159] width 3 height 5
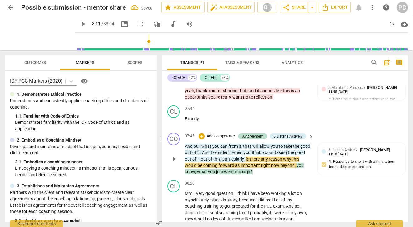
click at [245, 160] on span "," at bounding box center [245, 159] width 2 height 5
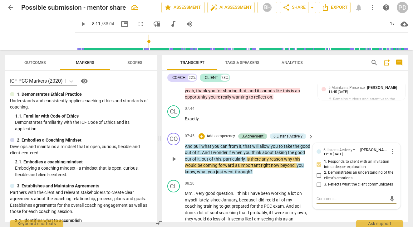
type textarea "."
click at [246, 160] on span "," at bounding box center [246, 159] width 2 height 5
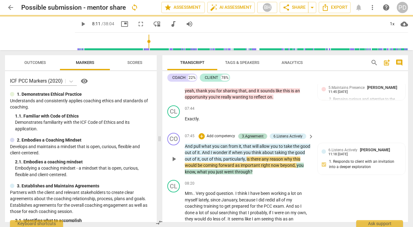
click at [246, 160] on span "," at bounding box center [246, 159] width 2 height 5
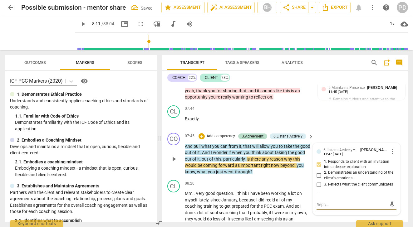
type textarea "."
type textarea ".."
type textarea "..."
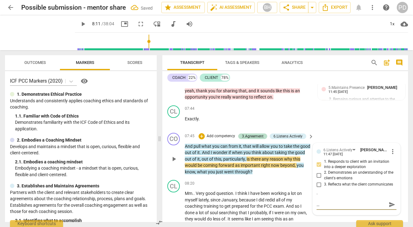
type textarea "..."
click at [246, 159] on span "," at bounding box center [246, 159] width 2 height 5
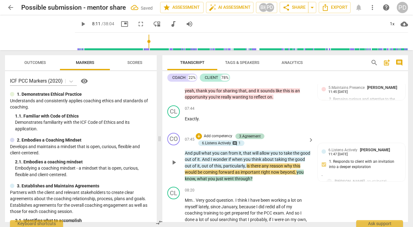
scroll to position [674, 0]
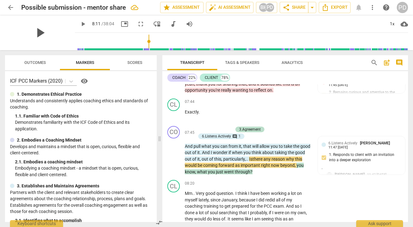
click at [36, 34] on span "play_arrow" at bounding box center [40, 33] width 16 height 16
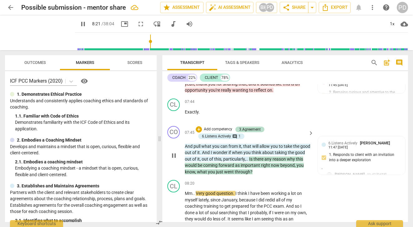
click at [280, 166] on span "now" at bounding box center [275, 165] width 9 height 5
type input "502"
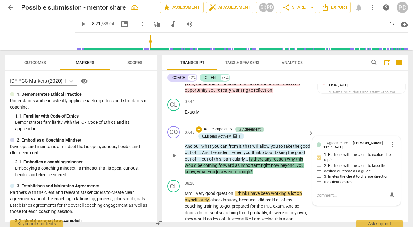
type textarea ","
click at [280, 167] on span "now" at bounding box center [275, 165] width 9 height 5
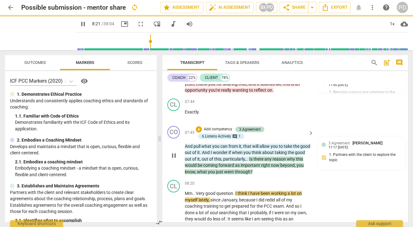
click at [280, 167] on span "now" at bounding box center [275, 165] width 9 height 5
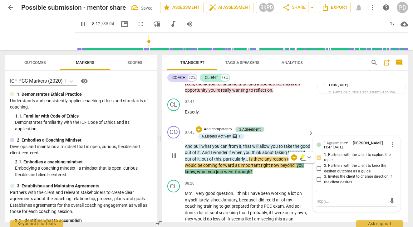
click at [280, 167] on span "now" at bounding box center [275, 165] width 9 height 5
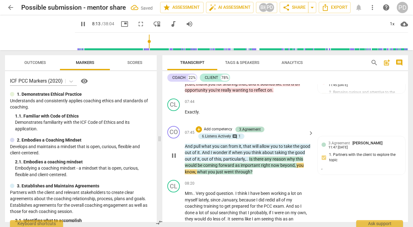
type input "494"
click at [197, 173] on span "," at bounding box center [196, 171] width 2 height 5
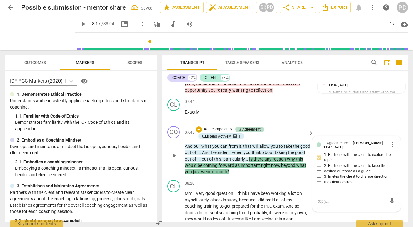
click at [281, 166] on span "now," at bounding box center [276, 165] width 10 height 5
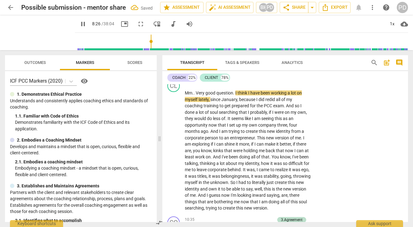
scroll to position [774, 0]
click at [36, 30] on span "pause" at bounding box center [40, 33] width 16 height 16
type input "509"
drag, startPoint x: 195, startPoint y: 93, endPoint x: 184, endPoint y: 93, distance: 11.2
click at [184, 93] on div "CL play_arrow pause 08:20 + Add competency keyboard_arrow_right Mm . . Very goo…" at bounding box center [284, 145] width 245 height 137
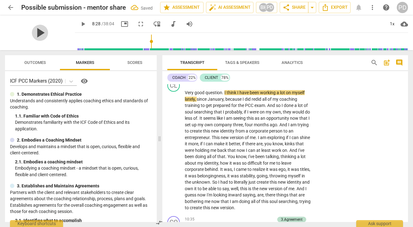
click at [36, 34] on span "play_arrow" at bounding box center [40, 33] width 16 height 16
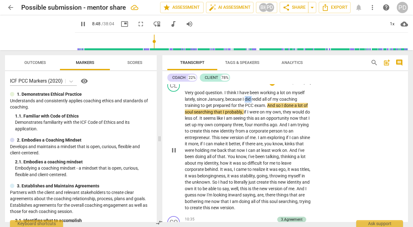
drag, startPoint x: 252, startPoint y: 99, endPoint x: 245, endPoint y: 98, distance: 7.5
click at [245, 98] on p "Very good question . I think I have been working a lot on myself lately , since…" at bounding box center [248, 151] width 126 height 122
type input "529"
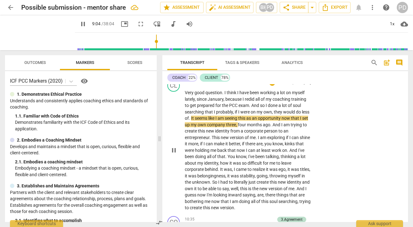
click at [215, 119] on span "like" at bounding box center [211, 118] width 7 height 5
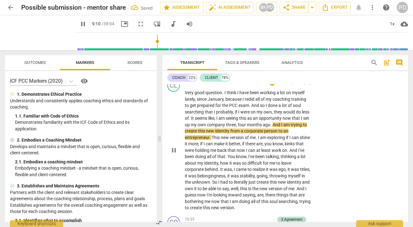
click at [282, 118] on span "opportunity" at bounding box center [271, 118] width 24 height 5
click at [281, 124] on span "And" at bounding box center [276, 124] width 9 height 5
drag, startPoint x: 299, startPoint y: 124, endPoint x: 288, endPoint y: 124, distance: 10.6
click at [288, 124] on p "Very good question . I think I have been working a lot on myself lately , since…" at bounding box center [248, 151] width 126 height 122
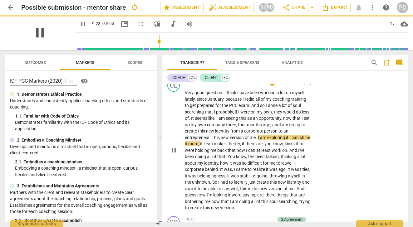
click at [36, 31] on span "pause" at bounding box center [40, 33] width 16 height 16
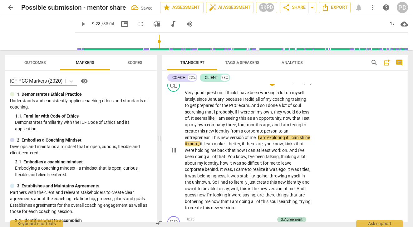
type input "564"
click at [230, 131] on span "identity" at bounding box center [222, 131] width 15 height 5
click at [256, 137] on p "Very good question . I think I have been working a lot on myself lately , since…" at bounding box center [248, 151] width 126 height 122
click at [36, 33] on span "play_arrow" at bounding box center [40, 33] width 16 height 16
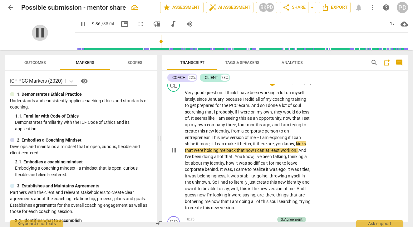
click at [36, 32] on span "pause" at bounding box center [40, 33] width 16 height 16
type input "577"
click at [298, 144] on span "kinks" at bounding box center [301, 143] width 10 height 5
drag, startPoint x: 298, startPoint y: 144, endPoint x: 275, endPoint y: 143, distance: 22.8
click at [275, 143] on p "Very good question . I think I have been working a lot on myself lately , since…" at bounding box center [248, 151] width 126 height 122
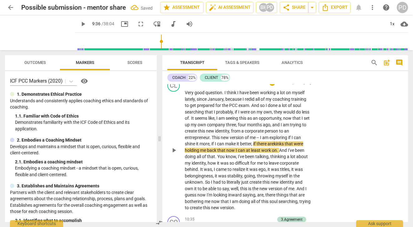
click at [217, 150] on span "back" at bounding box center [212, 150] width 10 height 5
click at [37, 33] on span "play_arrow" at bounding box center [40, 33] width 16 height 16
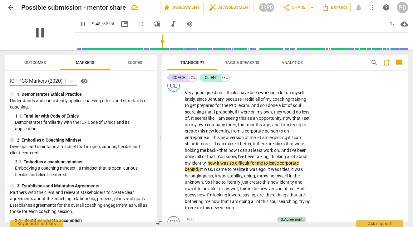
click at [42, 30] on span "pause" at bounding box center [40, 33] width 16 height 16
type input "585"
drag, startPoint x: 238, startPoint y: 157, endPoint x: 217, endPoint y: 157, distance: 20.3
click at [217, 157] on p "Very good question . I think I have been working a lot on myself lately , since…" at bounding box center [248, 151] width 126 height 122
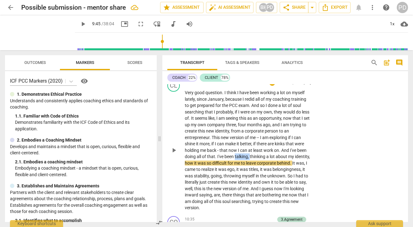
drag, startPoint x: 250, startPoint y: 157, endPoint x: 235, endPoint y: 156, distance: 15.6
click at [235, 156] on p "Very good question . I think I have been working a lot on myself lately , since…" at bounding box center [248, 151] width 126 height 122
click at [235, 156] on span "talking" at bounding box center [241, 156] width 13 height 5
click at [249, 157] on span "," at bounding box center [249, 156] width 2 height 5
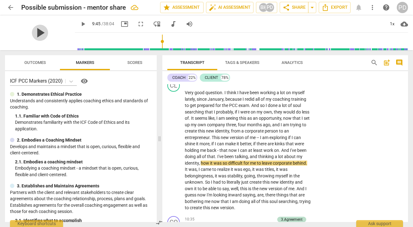
click at [36, 31] on span "play_arrow" at bounding box center [40, 33] width 16 height 16
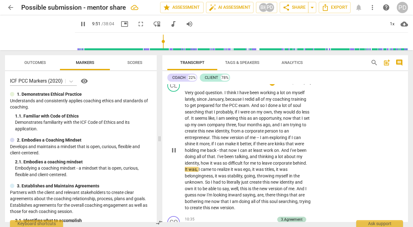
click at [209, 163] on span "how" at bounding box center [205, 163] width 9 height 5
type input "592"
drag, startPoint x: 215, startPoint y: 170, endPoint x: 198, endPoint y: 169, distance: 16.6
click at [198, 169] on p "Very good question . I think I have been working a lot on myself lately , since…" at bounding box center [248, 151] width 126 height 122
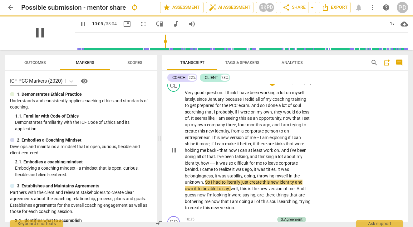
click at [36, 33] on span "pause" at bounding box center [40, 33] width 16 height 16
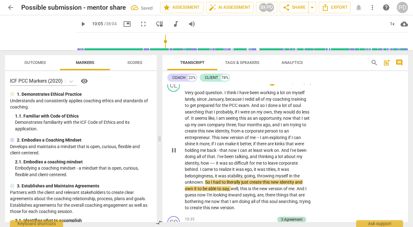
type input "606"
click at [244, 176] on span "," at bounding box center [243, 175] width 2 height 5
click at [34, 33] on span "play_arrow" at bounding box center [40, 33] width 16 height 16
click at [197, 190] on span "it" at bounding box center [195, 188] width 3 height 5
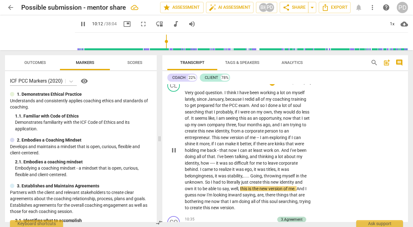
type input "613"
click at [34, 34] on span "pause" at bounding box center [40, 33] width 16 height 16
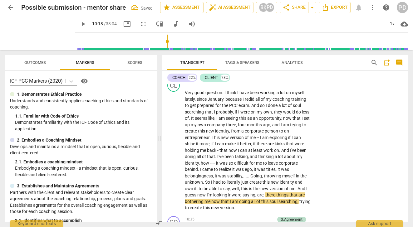
type input "619"
click at [294, 182] on span "identity" at bounding box center [286, 182] width 15 height 5
click at [265, 195] on p "Very good question . I think I have been working a lot on myself lately , since…" at bounding box center [248, 151] width 126 height 122
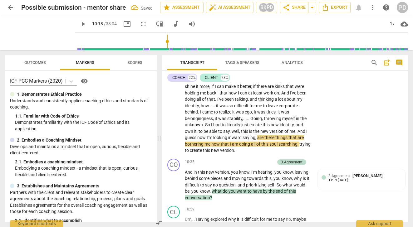
scroll to position [853, 0]
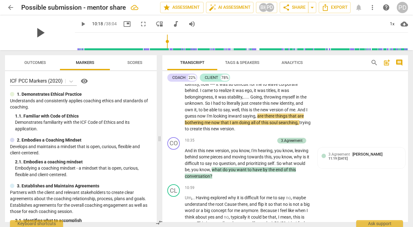
click at [34, 32] on span "play_arrow" at bounding box center [40, 33] width 16 height 16
click at [210, 122] on span "me" at bounding box center [207, 122] width 7 height 5
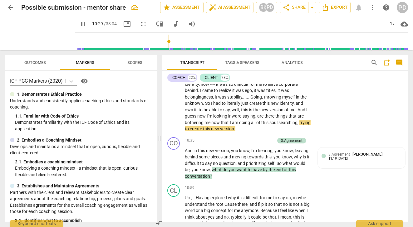
type input "630"
click at [33, 29] on span "pause" at bounding box center [40, 33] width 16 height 16
click at [36, 34] on span "play_arrow" at bounding box center [40, 33] width 16 height 16
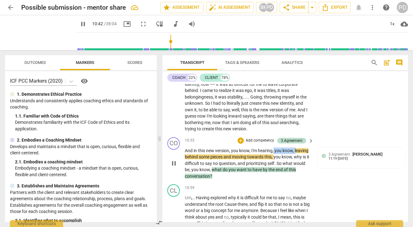
drag, startPoint x: 296, startPoint y: 151, endPoint x: 274, endPoint y: 150, distance: 21.8
click at [274, 150] on p "And in this new version , you know , I'm hearing , you know , leaving behind so…" at bounding box center [248, 164] width 126 height 32
type input "643"
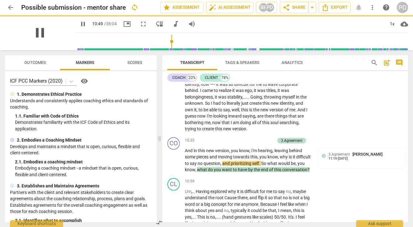
click at [41, 35] on span "pause" at bounding box center [40, 33] width 16 height 16
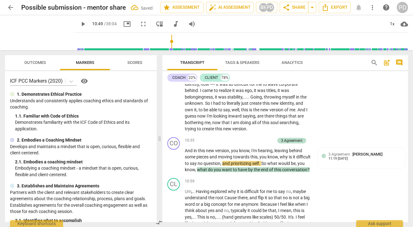
type input "649"
drag, startPoint x: 251, startPoint y: 152, endPoint x: 230, endPoint y: 152, distance: 20.9
click at [230, 152] on p "And in this new version , you know , I'm hearing , leaving behind some pieces a…" at bounding box center [248, 161] width 126 height 26
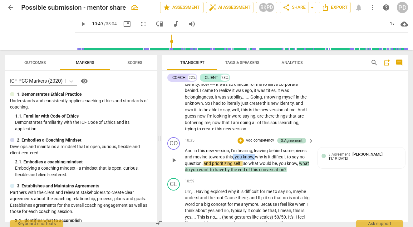
drag, startPoint x: 269, startPoint y: 158, endPoint x: 245, endPoint y: 157, distance: 23.4
click at [245, 157] on p "And in this new version, I'm hearing , leaving behind some pieces and moving to…" at bounding box center [248, 161] width 126 height 26
click at [288, 156] on span "no" at bounding box center [285, 156] width 6 height 5
click at [303, 156] on p "And in this new version, I'm hearing , leaving behind some pieces and moving to…" at bounding box center [248, 161] width 126 height 26
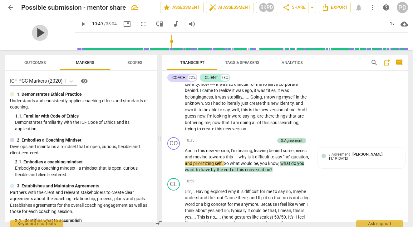
click at [38, 33] on span "play_arrow" at bounding box center [40, 33] width 16 height 16
click at [37, 30] on span "pause" at bounding box center [40, 33] width 16 height 16
type input "660"
click at [280, 164] on span "," at bounding box center [279, 163] width 2 height 5
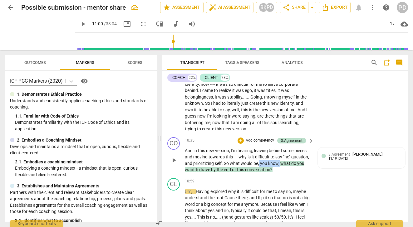
drag, startPoint x: 299, startPoint y: 164, endPoint x: 278, endPoint y: 161, distance: 21.4
click at [278, 161] on p "And in this new version , I'm hearing , leaving behind some pieces and moving t…" at bounding box center [248, 161] width 126 height 26
click at [273, 163] on span "What" at bounding box center [268, 163] width 10 height 5
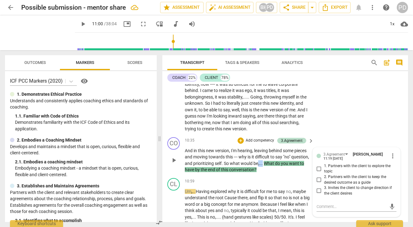
drag, startPoint x: 282, startPoint y: 164, endPoint x: 277, endPoint y: 162, distance: 5.2
click at [277, 162] on p "And in this new version , I'm hearing , leaving behind some pieces and moving t…" at bounding box center [248, 161] width 126 height 26
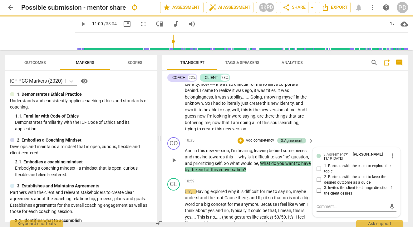
click at [271, 164] on span "What" at bounding box center [265, 163] width 11 height 5
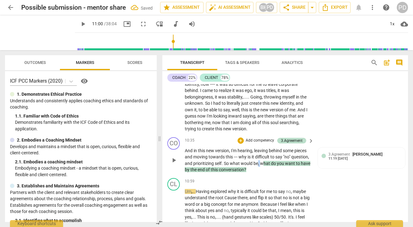
click at [263, 163] on span "be, w" at bounding box center [258, 163] width 10 height 5
click at [196, 192] on span "Having" at bounding box center [203, 191] width 15 height 5
click at [35, 35] on span "play_arrow" at bounding box center [40, 33] width 16 height 16
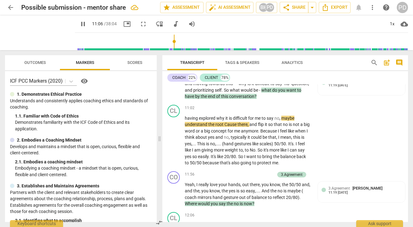
scroll to position [932, 0]
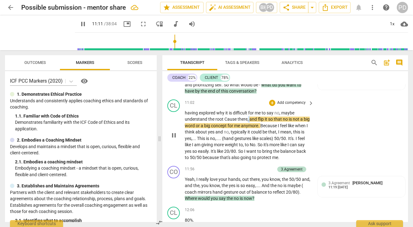
click at [248, 119] on p "having explored why it is difficult for me to say no , maybe understand the roo…" at bounding box center [248, 135] width 126 height 51
type input "672"
click at [224, 119] on span "Cause" at bounding box center [230, 119] width 13 height 5
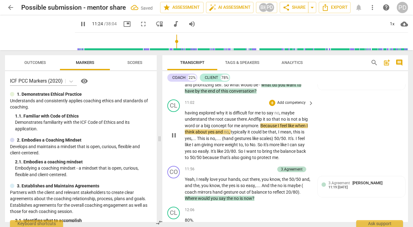
click at [246, 119] on span "there." at bounding box center [242, 119] width 11 height 5
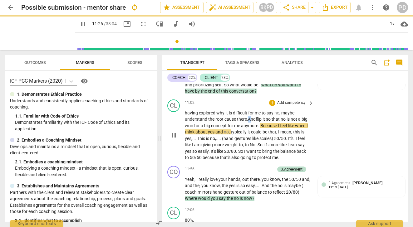
click at [249, 120] on span "And" at bounding box center [252, 119] width 8 height 5
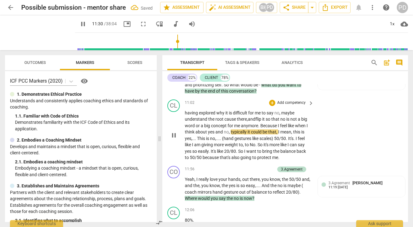
click at [267, 119] on p "having explored why it is difficult for me to say no , maybe understand the roo…" at bounding box center [248, 135] width 126 height 51
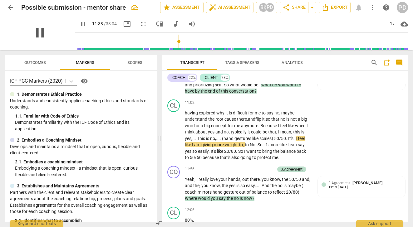
click at [38, 32] on span "pause" at bounding box center [40, 33] width 16 height 16
type input "699"
click at [215, 132] on span "yes" at bounding box center [211, 131] width 7 height 5
click at [231, 132] on span "," at bounding box center [230, 131] width 2 height 5
drag, startPoint x: 252, startPoint y: 132, endPoint x: 247, endPoint y: 132, distance: 5.0
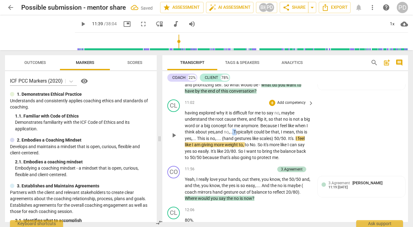
click at [247, 132] on p "having explored why it is difficult for me to say no , maybe understand the roo…" at bounding box center [248, 135] width 126 height 51
drag, startPoint x: 252, startPoint y: 131, endPoint x: 248, endPoint y: 131, distance: 4.1
click at [248, 131] on span "Ypically" at bounding box center [240, 131] width 15 height 5
click at [234, 138] on span "(hand" at bounding box center [228, 138] width 12 height 5
click at [288, 138] on span "scales)" at bounding box center [281, 138] width 15 height 5
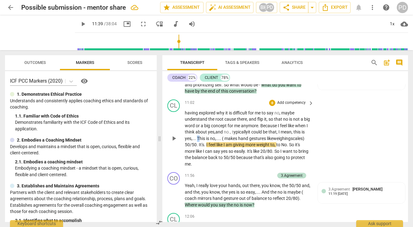
click at [206, 137] on span "This" at bounding box center [201, 138] width 9 height 5
click at [293, 132] on span "," at bounding box center [292, 131] width 2 height 5
click at [296, 134] on span "," at bounding box center [296, 131] width 1 height 5
drag, startPoint x: 247, startPoint y: 144, endPoint x: 239, endPoint y: 144, distance: 7.5
click at [239, 144] on p "having explored why it is difficult for me to say no , maybe understand the roo…" at bounding box center [248, 139] width 126 height 58
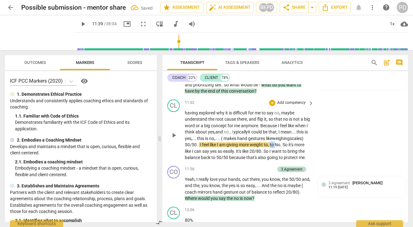
drag, startPoint x: 195, startPoint y: 151, endPoint x: 191, endPoint y: 151, distance: 4.1
click at [269, 147] on span "to" at bounding box center [271, 144] width 5 height 5
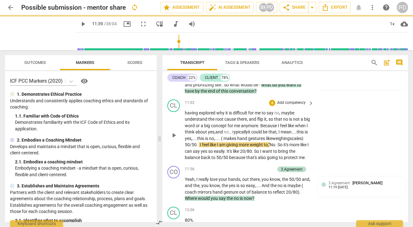
click at [275, 147] on span "." at bounding box center [276, 144] width 2 height 5
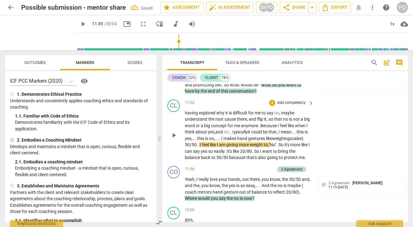
click at [278, 147] on span "So" at bounding box center [281, 144] width 6 height 5
click at [226, 151] on span "." at bounding box center [225, 151] width 2 height 5
click at [35, 32] on span "play_arrow" at bounding box center [40, 33] width 16 height 16
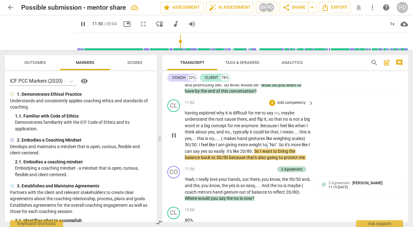
click at [302, 145] on p "having explored why it is difficult for me to say no , maybe understand the roo…" at bounding box center [248, 135] width 126 height 51
click at [303, 145] on p "having explored why it is difficult for me to say no , maybe understand the roo…" at bounding box center [248, 135] width 126 height 51
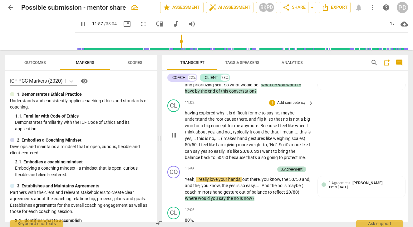
click at [229, 157] on span "50/50" at bounding box center [222, 157] width 13 height 5
type input "718"
click at [249, 157] on span "Because" at bounding box center [240, 157] width 17 height 5
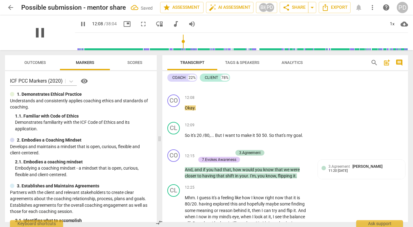
click at [39, 33] on span "pause" at bounding box center [40, 33] width 16 height 16
type input "729"
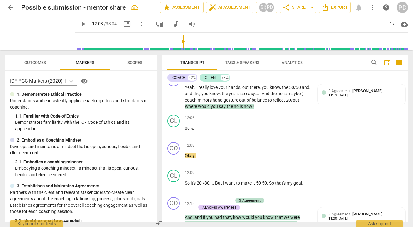
scroll to position [1013, 0]
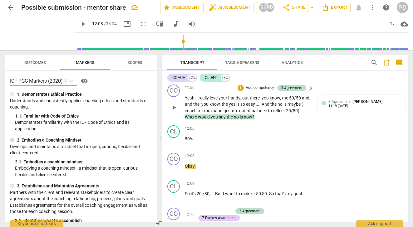
click at [240, 100] on span "," at bounding box center [241, 97] width 2 height 5
click at [176, 45] on input "range" at bounding box center [242, 42] width 330 height 20
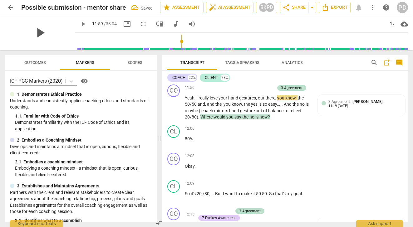
click at [36, 31] on span "play_arrow" at bounding box center [40, 33] width 16 height 16
click at [174, 43] on input "range" at bounding box center [242, 42] width 330 height 20
click at [176, 43] on input "range" at bounding box center [242, 42] width 330 height 20
click at [175, 43] on input "range" at bounding box center [242, 42] width 330 height 20
click at [258, 100] on span "out" at bounding box center [261, 97] width 7 height 5
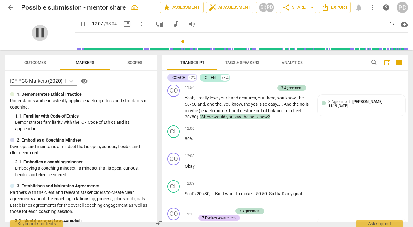
click at [38, 32] on span "pause" at bounding box center [40, 33] width 16 height 16
type input "728"
drag, startPoint x: 257, startPoint y: 104, endPoint x: 239, endPoint y: 104, distance: 18.7
click at [239, 104] on p "Yeah , I really love your hand gestures , out there , you know , the 50/50 and …" at bounding box center [248, 108] width 126 height 26
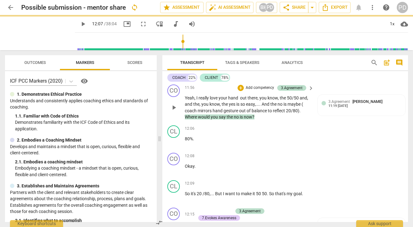
click at [258, 100] on span "," at bounding box center [258, 97] width 2 height 5
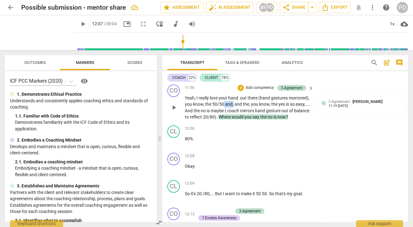
drag, startPoint x: 233, startPoint y: 112, endPoint x: 224, endPoint y: 112, distance: 9.7
click at [224, 112] on p "Yeah , I really love your hand out there (hand gestures morrored) , you know , …" at bounding box center [248, 108] width 126 height 26
drag, startPoint x: 265, startPoint y: 110, endPoint x: 235, endPoint y: 110, distance: 29.9
click at [235, 110] on p "Yeah , I really love your hand out there (hand gestures morrored) , you know , …" at bounding box center [248, 108] width 126 height 26
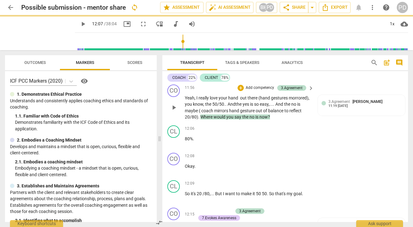
click at [226, 107] on span at bounding box center [226, 104] width 1 height 5
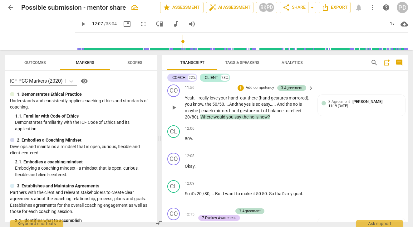
click at [285, 107] on span "And" at bounding box center [281, 104] width 9 height 5
drag, startPoint x: 288, startPoint y: 111, endPoint x: 278, endPoint y: 110, distance: 10.1
click at [278, 110] on p "Yeah , I really love your hand out there (hand gestures morrored) , you know , …" at bounding box center [248, 108] width 126 height 26
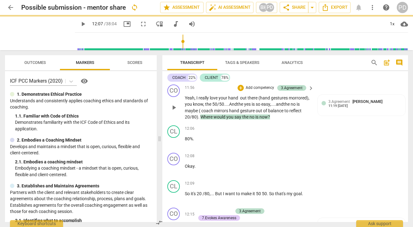
click at [294, 107] on span "no" at bounding box center [293, 104] width 6 height 5
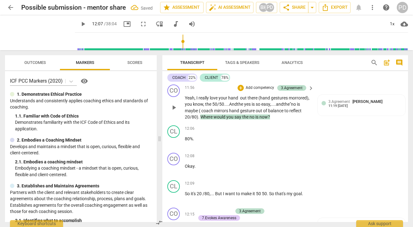
click at [297, 107] on span "no" at bounding box center [294, 104] width 6 height 5
click at [293, 100] on span "there (hand gestures morrored)" at bounding box center [277, 97] width 61 height 5
click at [288, 100] on span "there (hand gestures mirrored)" at bounding box center [276, 97] width 59 height 5
click at [242, 113] on span "(" at bounding box center [240, 110] width 2 height 5
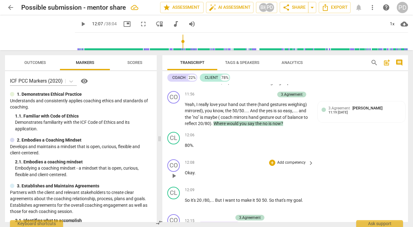
click at [197, 176] on p "Okay ." at bounding box center [248, 173] width 126 height 7
drag, startPoint x: 197, startPoint y: 179, endPoint x: 194, endPoint y: 178, distance: 3.5
click at [194, 176] on p "Okay ." at bounding box center [248, 173] width 126 height 7
drag, startPoint x: 251, startPoint y: 179, endPoint x: 244, endPoint y: 179, distance: 7.2
click at [244, 175] on span "Okay (coach mirrors hand gestires to reflect 20/80)" at bounding box center [234, 172] width 99 height 5
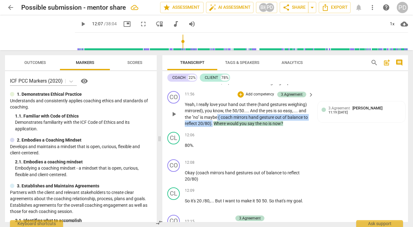
drag, startPoint x: 212, startPoint y: 129, endPoint x: 218, endPoint y: 122, distance: 9.3
click at [218, 122] on p "Yeah , I really love your hand out there (hand gestures weighing) mirrored) , y…" at bounding box center [248, 114] width 126 height 26
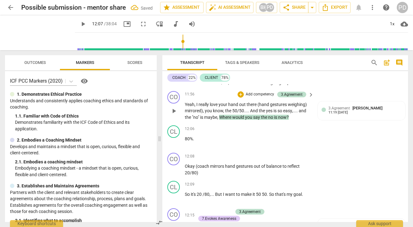
click at [224, 120] on span "Where" at bounding box center [225, 117] width 13 height 5
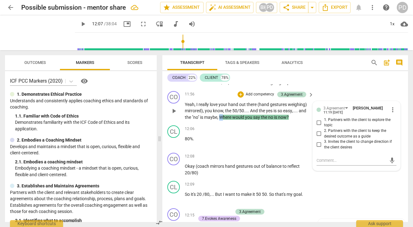
drag, startPoint x: 224, startPoint y: 123, endPoint x: 219, endPoint y: 123, distance: 4.4
click at [219, 121] on p "Yeah , I really love your hand out there (hand gestures weighing) mirrored) , y…" at bounding box center [248, 110] width 126 height 19
drag, startPoint x: 230, startPoint y: 123, endPoint x: 219, endPoint y: 124, distance: 10.3
click at [219, 121] on p "Yeah , I really love your hand out there (hand gestures weighing) mirrored) , y…" at bounding box center [248, 110] width 126 height 19
click at [219, 120] on span "," at bounding box center [218, 117] width 2 height 5
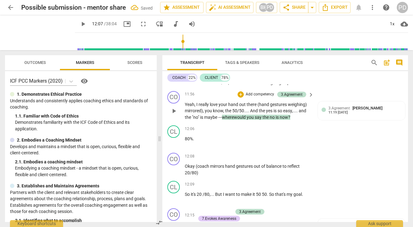
click at [272, 120] on span "no" at bounding box center [272, 117] width 6 height 5
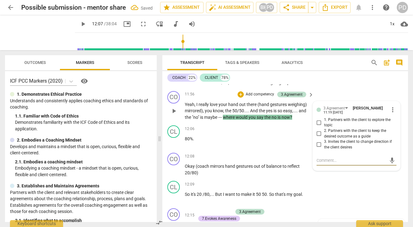
type textarea """
click at [277, 120] on span "no" at bounding box center [274, 117] width 6 height 5
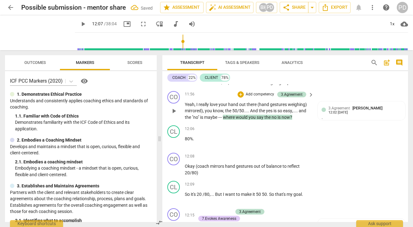
click at [276, 120] on span "no" at bounding box center [274, 117] width 6 height 5
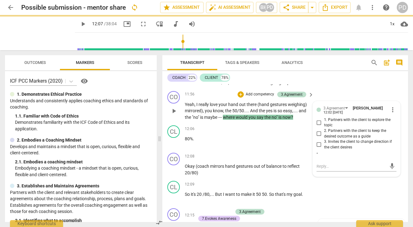
click at [273, 120] on span "no"" at bounding box center [274, 117] width 7 height 5
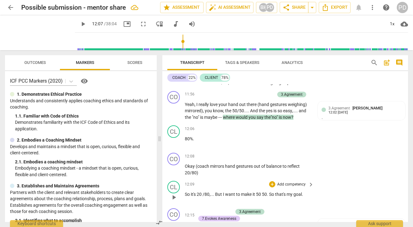
click at [262, 197] on span "50" at bounding box center [259, 194] width 6 height 5
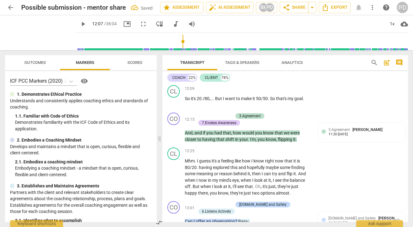
scroll to position [1119, 0]
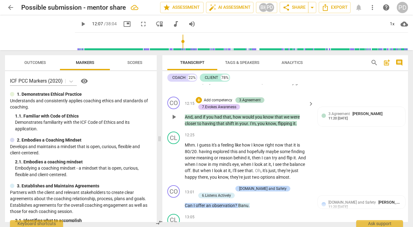
click at [277, 126] on span "," at bounding box center [277, 123] width 2 height 5
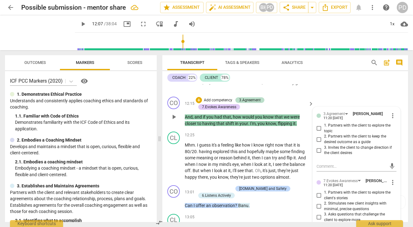
click at [278, 126] on span "flipping" at bounding box center [285, 123] width 15 height 5
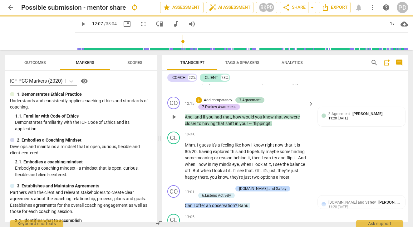
click at [272, 126] on span "." at bounding box center [270, 123] width 1 height 5
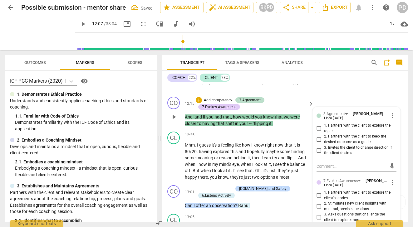
click at [273, 126] on span "." at bounding box center [271, 123] width 1 height 5
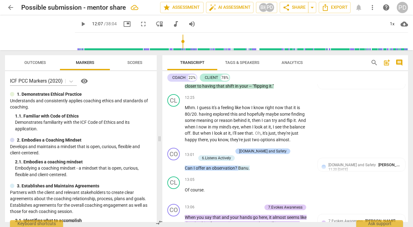
scroll to position [1161, 0]
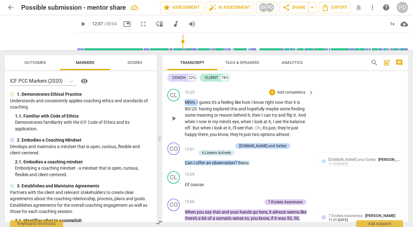
drag, startPoint x: 197, startPoint y: 109, endPoint x: 181, endPoint y: 109, distance: 15.9
click at [181, 109] on div "CL play_arrow pause 12:25 + Add competency keyboard_arrow_right Mhm . I guess i…" at bounding box center [284, 113] width 245 height 54
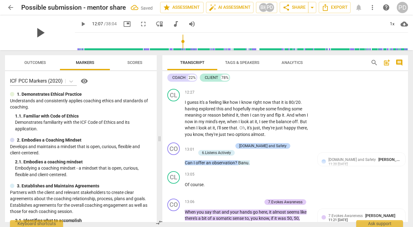
click at [36, 32] on span "play_arrow" at bounding box center [40, 33] width 16 height 16
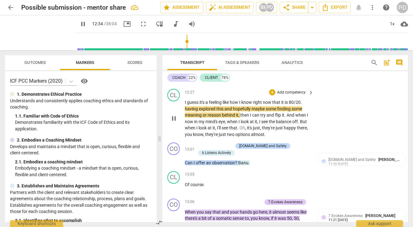
click at [222, 105] on span "feeling" at bounding box center [216, 102] width 14 height 5
type input "755"
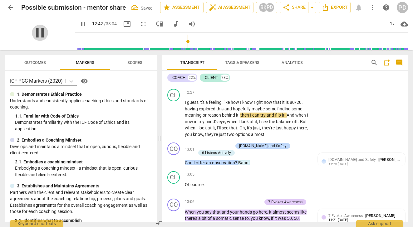
click at [36, 34] on span "pause" at bounding box center [40, 33] width 16 height 16
type input "763"
drag, startPoint x: 198, startPoint y: 115, endPoint x: 183, endPoint y: 115, distance: 14.4
click at [183, 115] on div "CL play_arrow pause 12:27 + Add competency keyboard_arrow_right I guess it's a …" at bounding box center [284, 113] width 245 height 54
drag, startPoint x: 187, startPoint y: 114, endPoint x: 184, endPoint y: 114, distance: 3.4
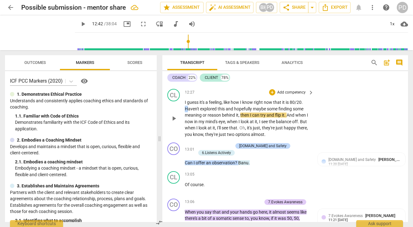
click at [184, 114] on div "CL play_arrow pause 12:27 + Add competency keyboard_arrow_right I guess it's a …" at bounding box center [284, 113] width 245 height 54
click at [278, 111] on span "some" at bounding box center [272, 108] width 12 height 5
drag, startPoint x: 279, startPoint y: 115, endPoint x: 268, endPoint y: 113, distance: 11.5
click at [268, 111] on span "some" at bounding box center [272, 108] width 12 height 5
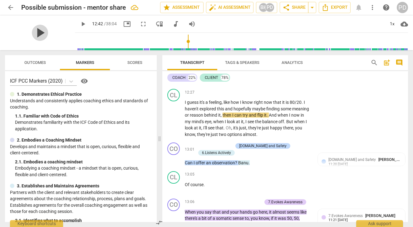
click at [36, 30] on span "play_arrow" at bounding box center [40, 33] width 16 height 16
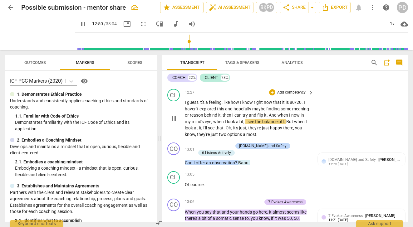
click at [291, 118] on span "now" at bounding box center [295, 115] width 9 height 5
type input "771"
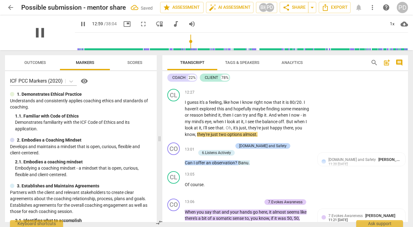
click at [34, 33] on span "pause" at bounding box center [40, 33] width 16 height 16
type input "780"
click at [213, 124] on span "," at bounding box center [212, 121] width 2 height 5
click at [262, 128] on p "I guess it's a feeling , like how I know right now that it is 80/20 . I haven't…" at bounding box center [248, 118] width 126 height 38
click at [284, 124] on span "off" at bounding box center [282, 121] width 6 height 5
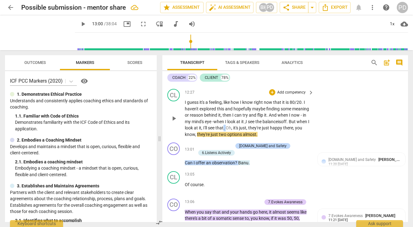
click at [258, 135] on p "I guess it's a feeling , like how I know right now that it is 80/20 . I haven't…" at bounding box center [248, 118] width 126 height 38
click at [233, 130] on span "," at bounding box center [232, 127] width 2 height 5
click at [232, 130] on span "Oh"" at bounding box center [229, 127] width 7 height 5
drag, startPoint x: 287, startPoint y: 134, endPoint x: 271, endPoint y: 133, distance: 16.0
click at [271, 133] on p "I guess it's a feeling , like how I know right now that it is 80/20 . I haven't…" at bounding box center [248, 118] width 126 height 38
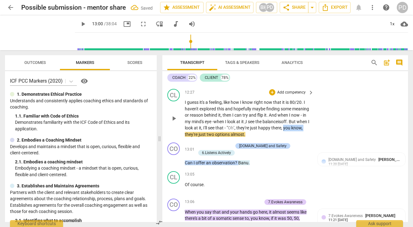
drag, startPoint x: 217, startPoint y: 142, endPoint x: 197, endPoint y: 142, distance: 20.6
click at [197, 138] on p "I guess it's a feeling , like how I know right now that it is 80/20 . I haven't…" at bounding box center [248, 118] width 126 height 38
click at [260, 138] on p "I guess it's a feeling , like how I know right now that it is 80/20 . I haven't…" at bounding box center [248, 118] width 126 height 38
click at [263, 138] on p "I guess it's a feeling , like how I know right now that it is 80/20 . I haven't…" at bounding box center [248, 118] width 126 height 38
click at [237, 165] on span "?" at bounding box center [236, 162] width 3 height 5
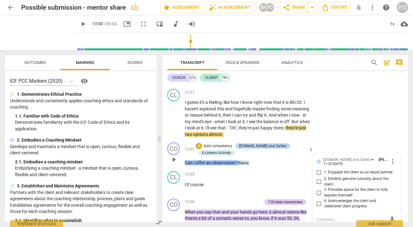
scroll to position [1234, 0]
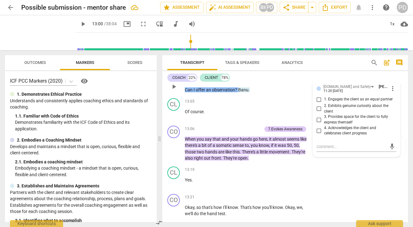
click at [236, 92] on span "?" at bounding box center [236, 89] width 3 height 5
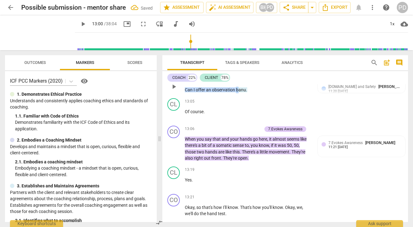
click at [236, 92] on span "banu" at bounding box center [241, 89] width 10 height 5
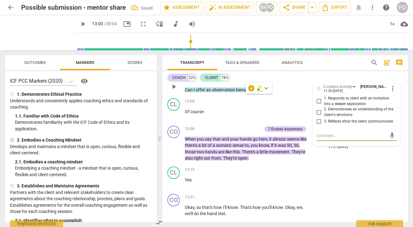
type textarea "B"
click at [238, 92] on span "banu" at bounding box center [241, 89] width 10 height 5
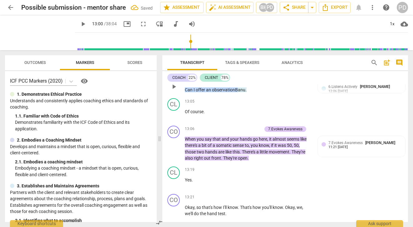
click at [246, 92] on span "." at bounding box center [245, 89] width 1 height 5
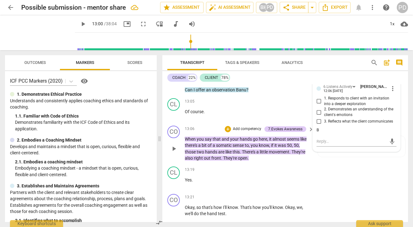
click at [267, 142] on span "," at bounding box center [268, 139] width 2 height 5
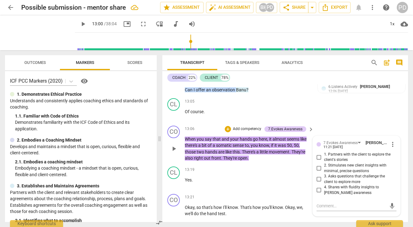
click at [267, 142] on span "," at bounding box center [268, 139] width 2 height 5
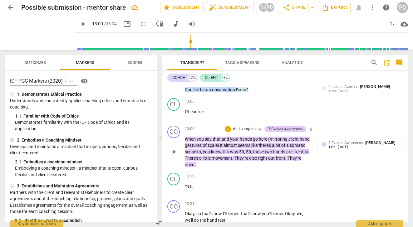
click at [222, 154] on span "," at bounding box center [222, 151] width 2 height 5
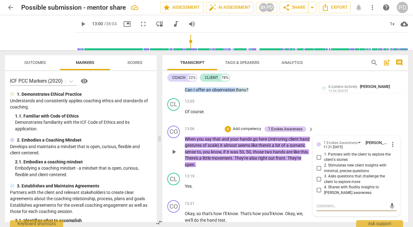
click at [226, 154] on span "if" at bounding box center [224, 151] width 3 height 5
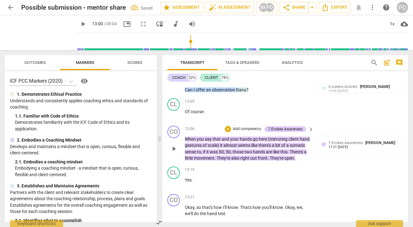
click at [231, 154] on span "50" at bounding box center [228, 151] width 5 height 5
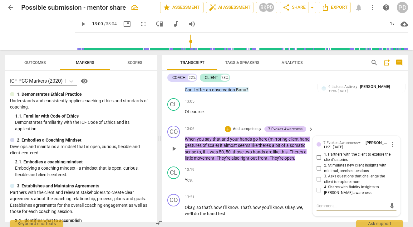
click at [226, 154] on span "," at bounding box center [225, 151] width 2 height 5
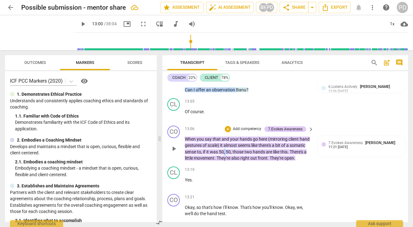
click at [241, 159] on p "When you say that and your hands go here (mirroring client hand gestures of sca…" at bounding box center [248, 149] width 126 height 26
click at [289, 154] on span "." at bounding box center [288, 151] width 2 height 5
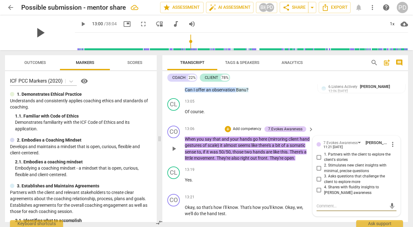
click at [36, 33] on span "play_arrow" at bounding box center [40, 33] width 16 height 16
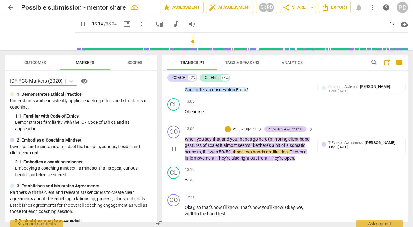
click at [203, 154] on span "," at bounding box center [202, 151] width 2 height 5
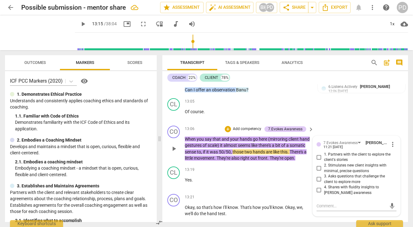
click at [206, 154] on span "if" at bounding box center [204, 151] width 3 height 5
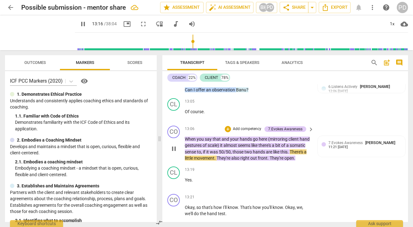
type input "796"
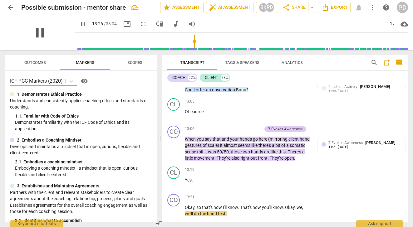
scroll to position [1374, 0]
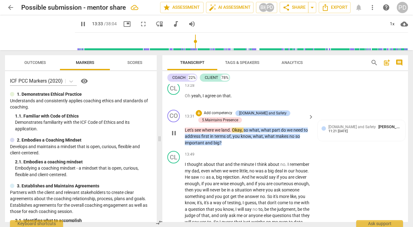
click at [231, 133] on span "." at bounding box center [231, 130] width 2 height 5
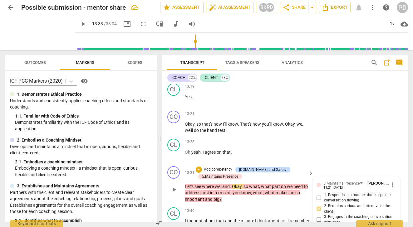
scroll to position [1296, 0]
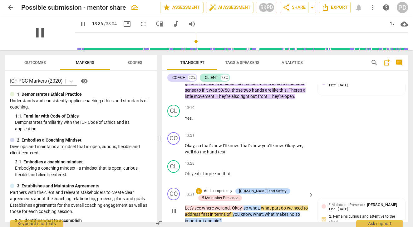
click at [37, 32] on span "pause" at bounding box center [40, 33] width 16 height 16
type input "817"
click at [216, 99] on span "." at bounding box center [215, 96] width 2 height 5
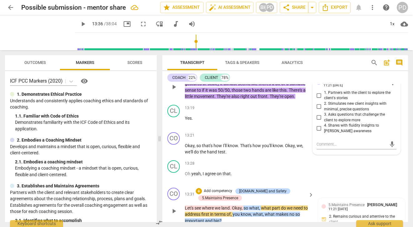
click at [231, 99] on span "They're" at bounding box center [223, 96] width 15 height 5
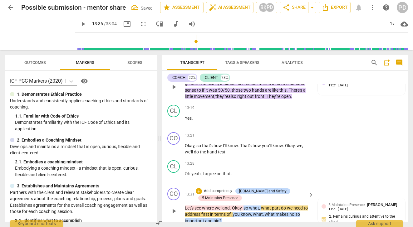
click at [281, 99] on span "They're" at bounding box center [273, 96] width 15 height 5
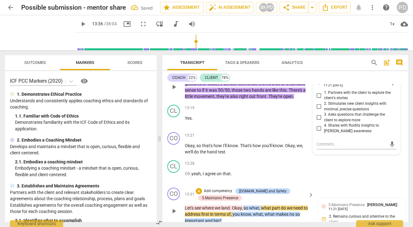
click at [283, 99] on span "They're" at bounding box center [275, 96] width 15 height 5
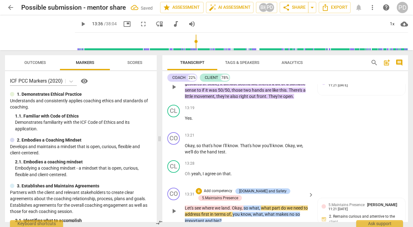
click at [268, 99] on span "." at bounding box center [267, 96] width 2 height 5
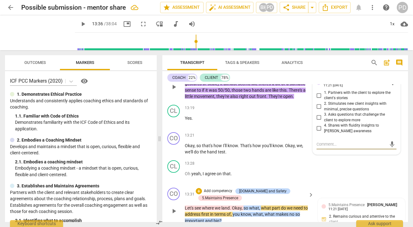
click at [283, 99] on span "They're" at bounding box center [275, 96] width 15 height 5
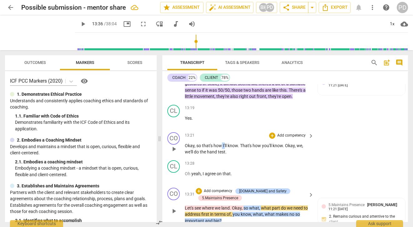
click at [222, 155] on p "Okay , so that's how I'll know . That's how you'll know . Okay , we , we'll do …" at bounding box center [248, 149] width 126 height 13
click at [289, 148] on span "." at bounding box center [288, 145] width 2 height 5
drag, startPoint x: 304, startPoint y: 158, endPoint x: 293, endPoint y: 158, distance: 10.9
click at [293, 155] on p "Okay , so that's how we' ll know . That's how you'll know .... Okay , we , we'l…" at bounding box center [248, 149] width 126 height 13
drag, startPoint x: 193, startPoint y: 164, endPoint x: 184, endPoint y: 165, distance: 9.7
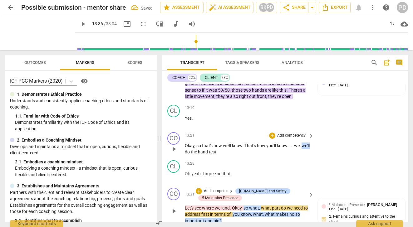
click at [184, 158] on div "CO play_arrow pause 13:21 + Add competency keyboard_arrow_right Okay , so that'…" at bounding box center [284, 144] width 245 height 28
click at [300, 155] on p "Okay , so that's how we' ll know . That's how you'll know .... we , will do the…" at bounding box center [248, 149] width 126 height 13
drag, startPoint x: 247, startPoint y: 158, endPoint x: 242, endPoint y: 158, distance: 4.7
click at [242, 155] on p "Okay , so that's how we' ll know . That's how you'll know .... we will do the h…" at bounding box center [248, 149] width 126 height 13
click at [211, 154] on span "." at bounding box center [210, 151] width 1 height 5
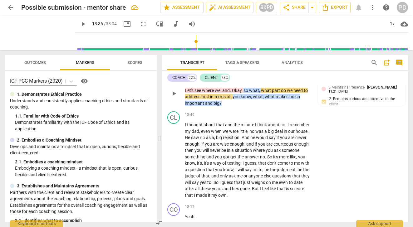
scroll to position [1419, 0]
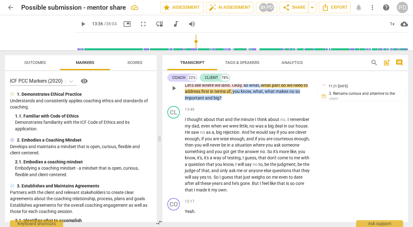
click at [233, 88] on span "Okay" at bounding box center [237, 85] width 10 height 5
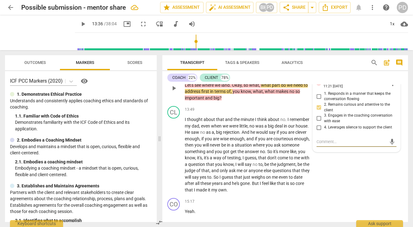
click at [261, 88] on span "what" at bounding box center [266, 85] width 11 height 5
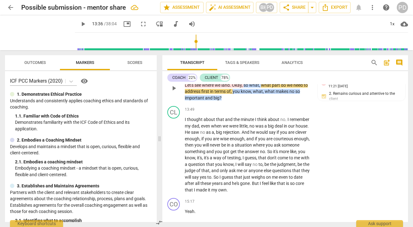
click at [232, 88] on span "." at bounding box center [231, 85] width 2 height 5
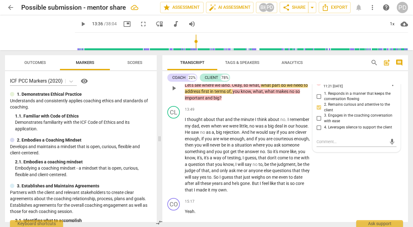
click at [232, 88] on span "." at bounding box center [231, 85] width 2 height 5
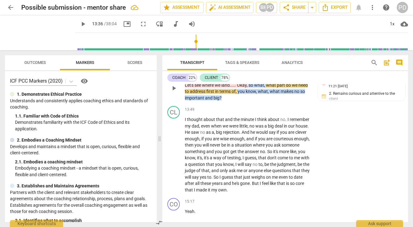
click at [266, 88] on span "," at bounding box center [265, 85] width 2 height 5
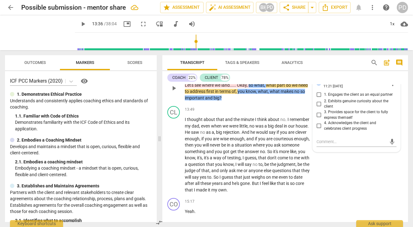
click at [266, 88] on span "what" at bounding box center [271, 85] width 11 height 5
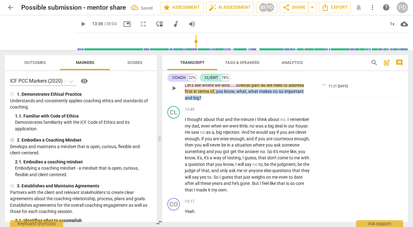
click at [231, 88] on span "." at bounding box center [230, 85] width 1 height 5
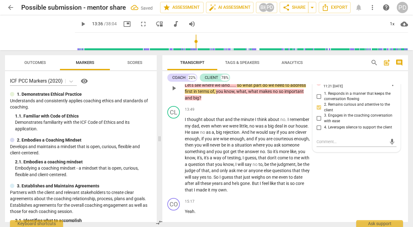
click at [229, 88] on span "land" at bounding box center [225, 85] width 8 height 5
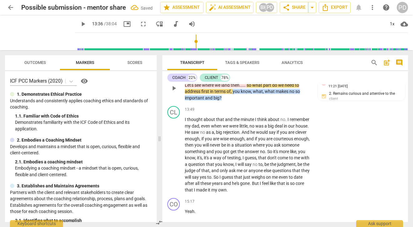
click at [265, 94] on span "what" at bounding box center [270, 91] width 11 height 5
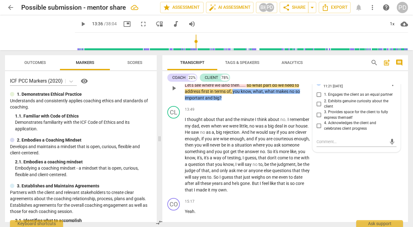
click at [265, 94] on span "what" at bounding box center [270, 91] width 11 height 5
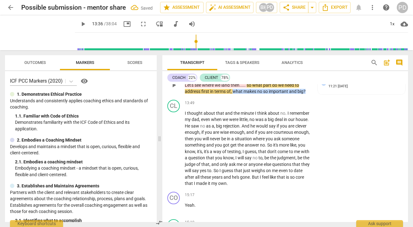
click at [258, 94] on span "no" at bounding box center [260, 91] width 6 height 5
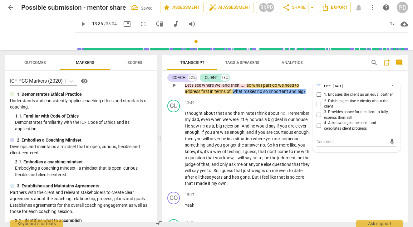
click at [258, 94] on span "no" at bounding box center [260, 91] width 6 height 5
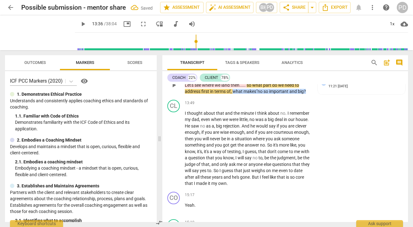
click at [263, 94] on span "no" at bounding box center [260, 91] width 6 height 5
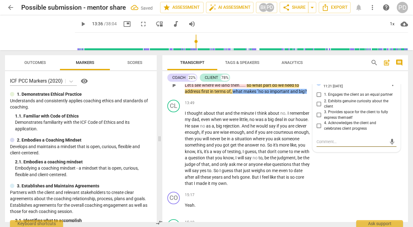
type textarea """
click at [264, 94] on span ""no" at bounding box center [260, 91] width 7 height 5
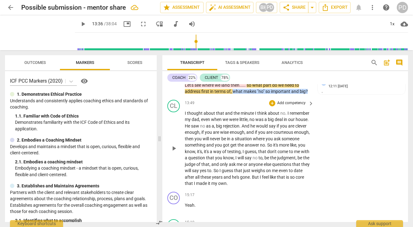
click at [200, 107] on div "13:49 + Add competency keyboard_arrow_right" at bounding box center [249, 103] width 129 height 7
